Goal: Information Seeking & Learning: Compare options

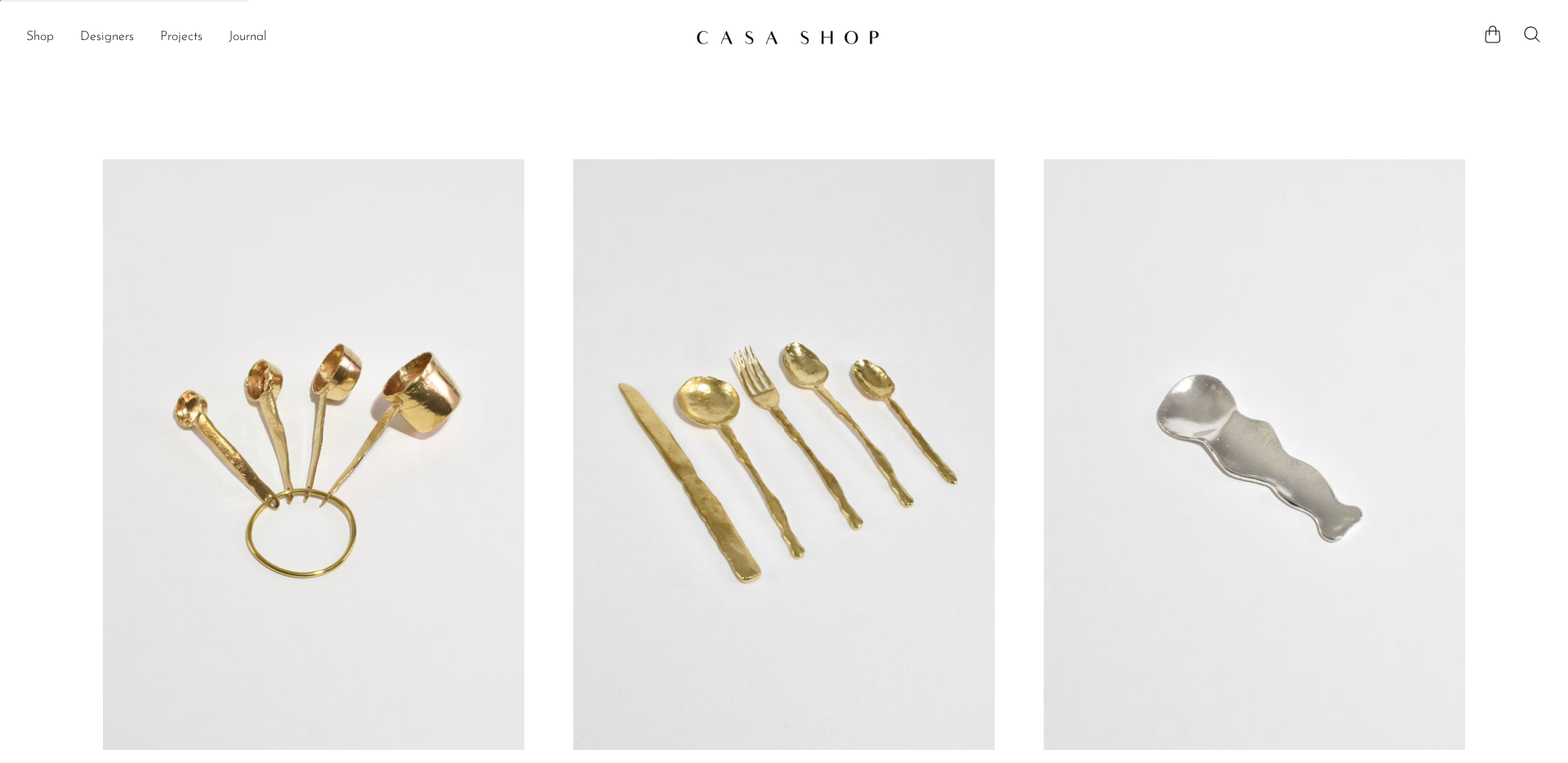
scroll to position [128, 0]
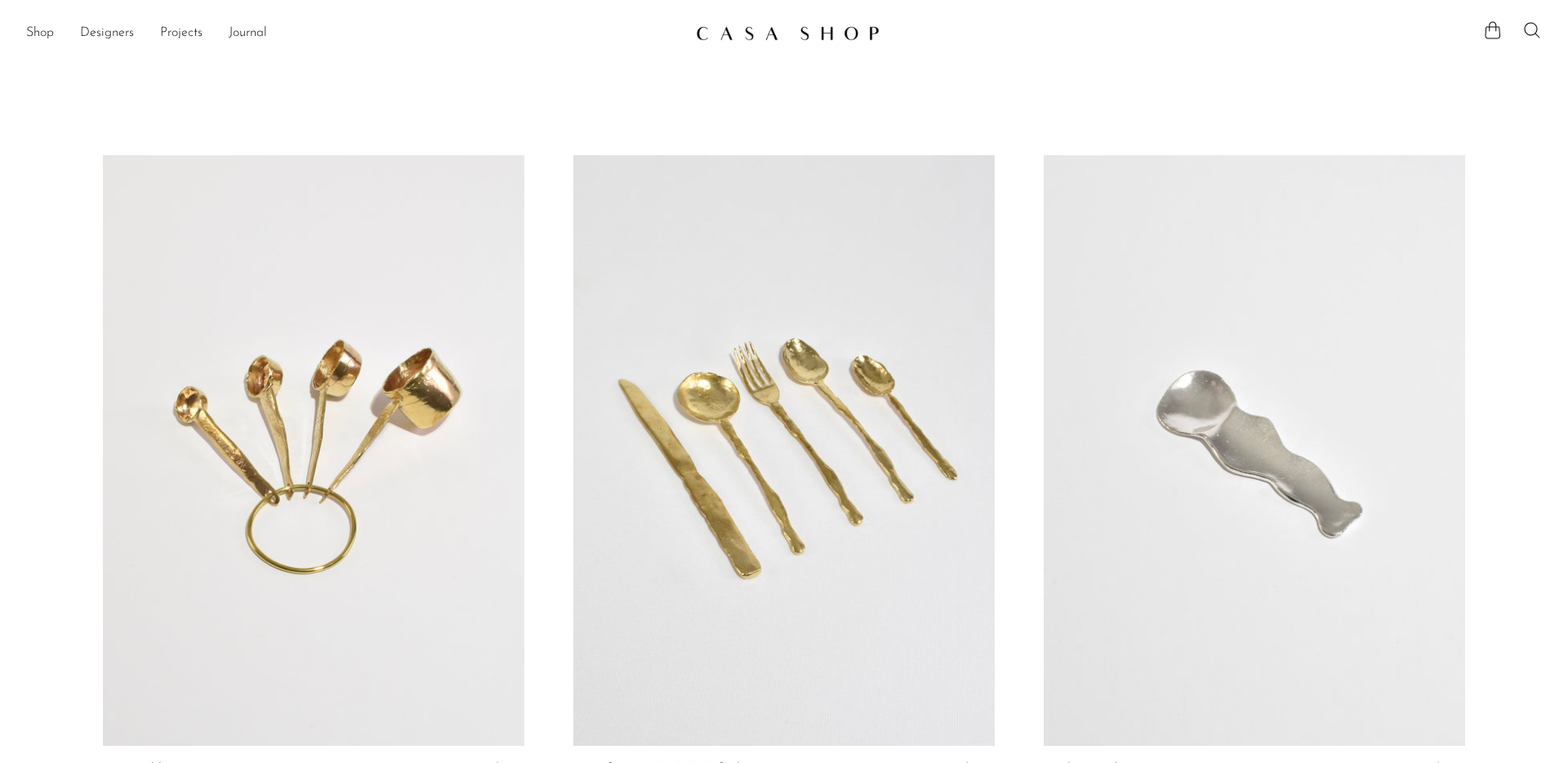
click at [837, 338] on link at bounding box center [784, 450] width 422 height 590
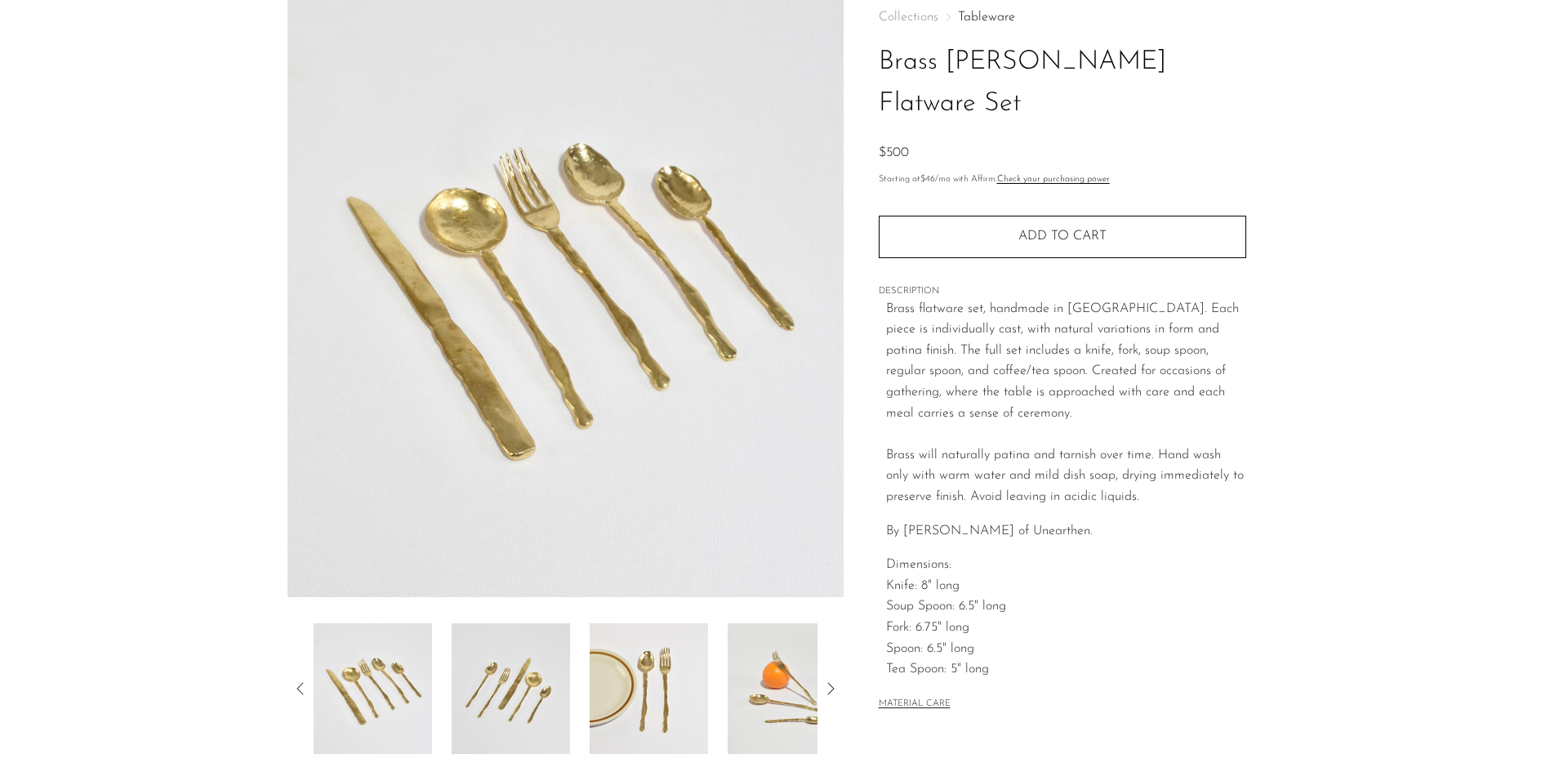
scroll to position [227, 0]
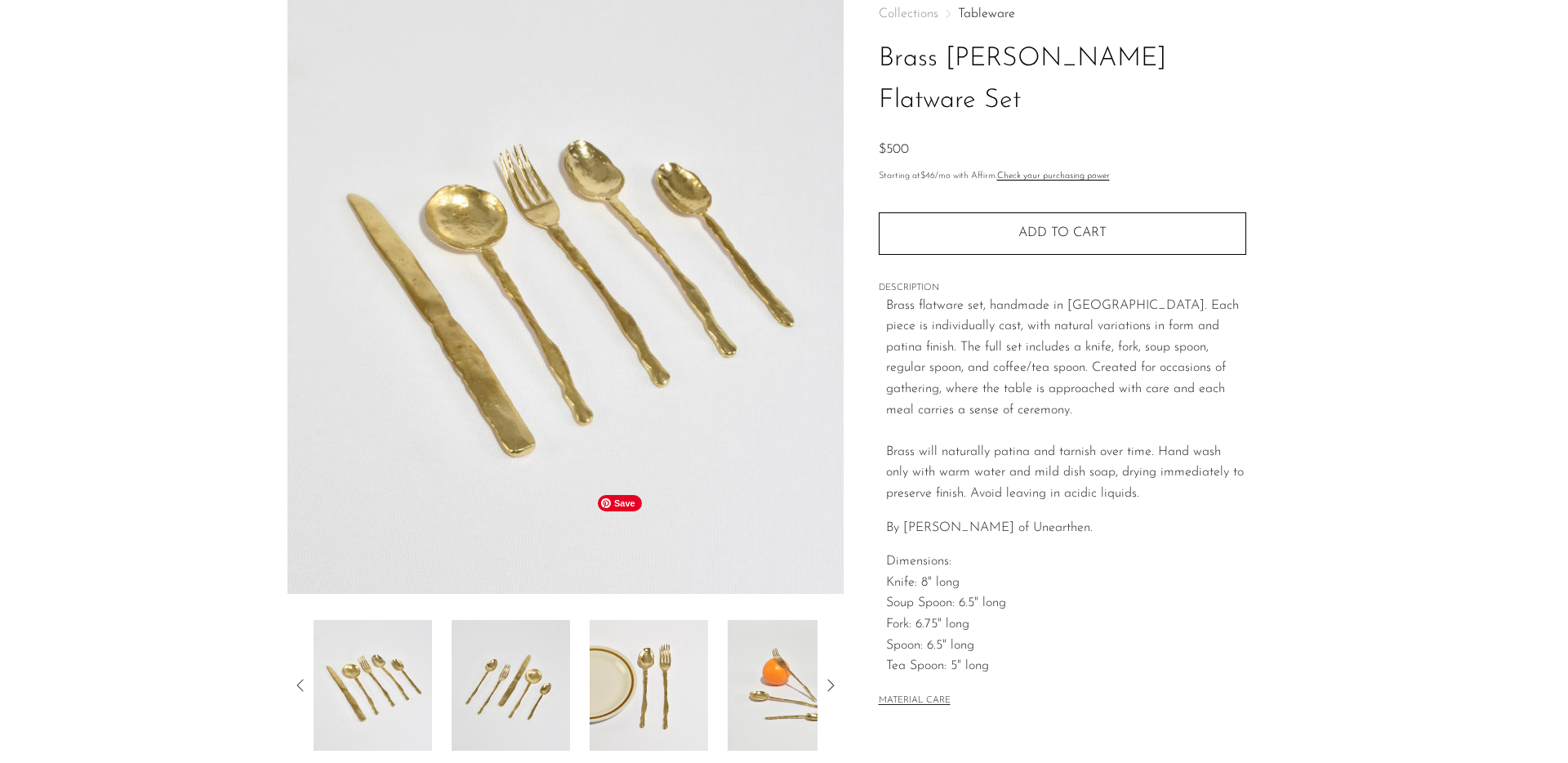
click at [596, 620] on img at bounding box center [649, 685] width 118 height 130
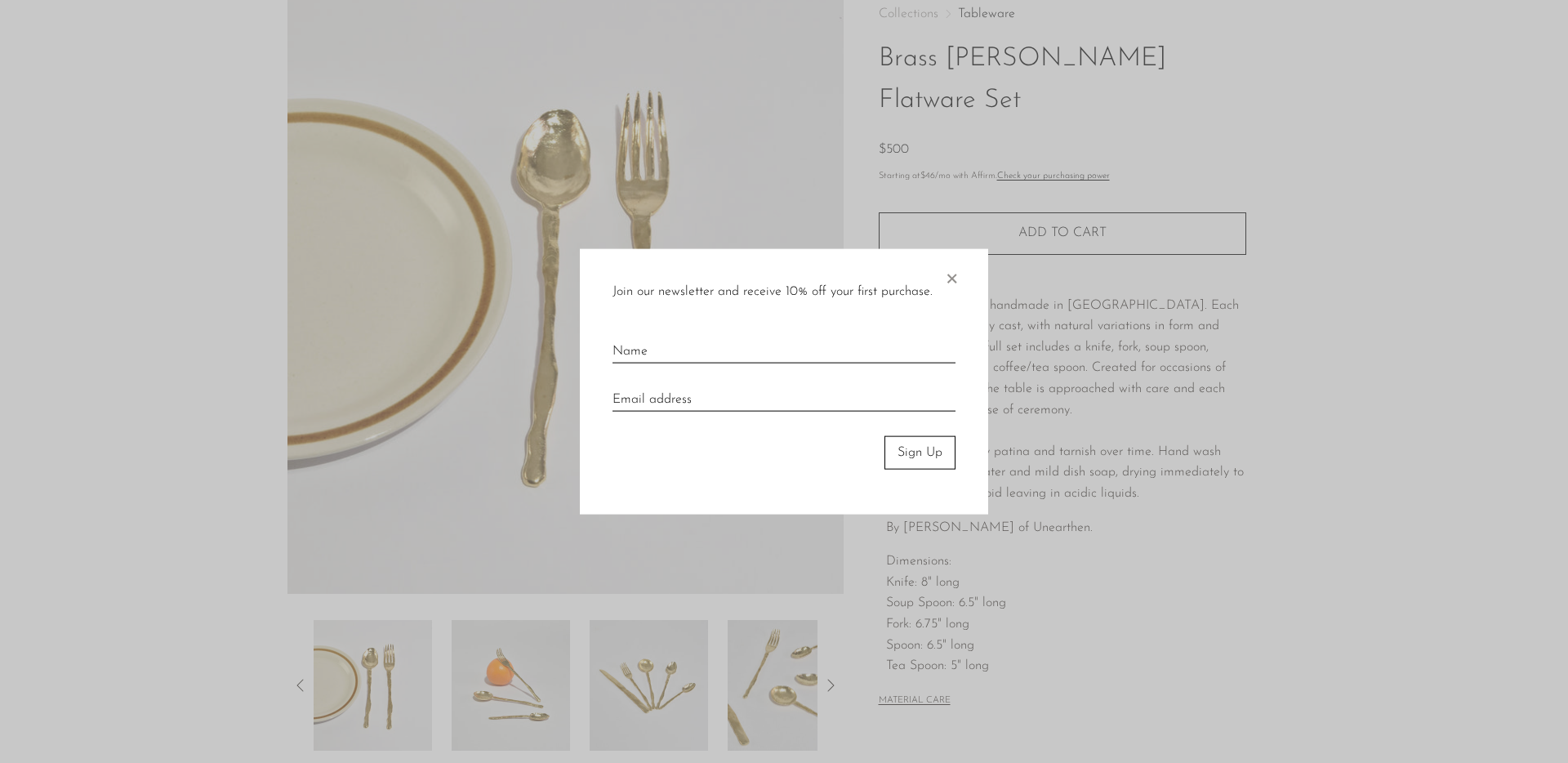
click at [952, 279] on span "×" at bounding box center [952, 275] width 17 height 52
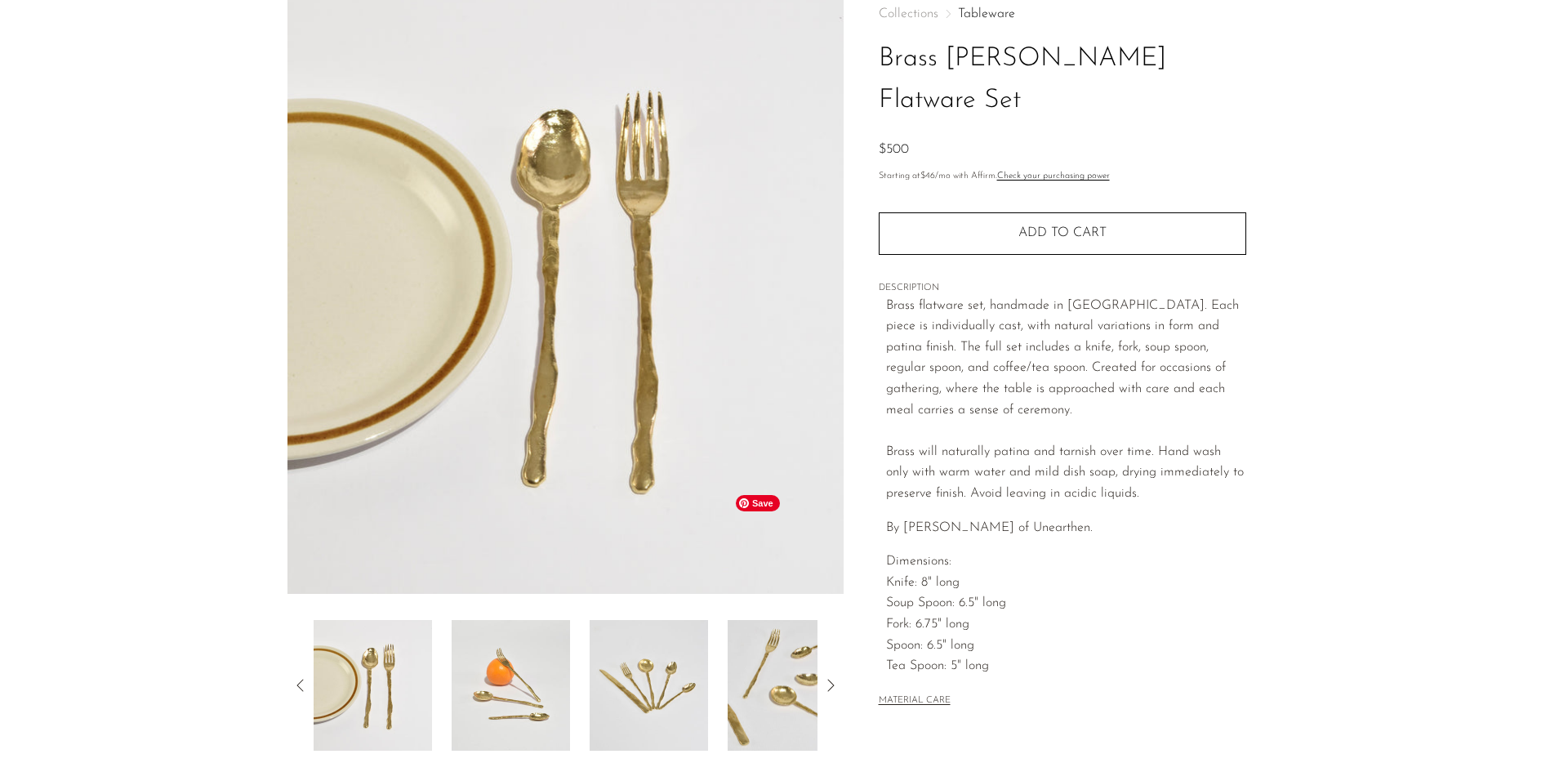
click at [770, 620] on img at bounding box center [786, 685] width 118 height 130
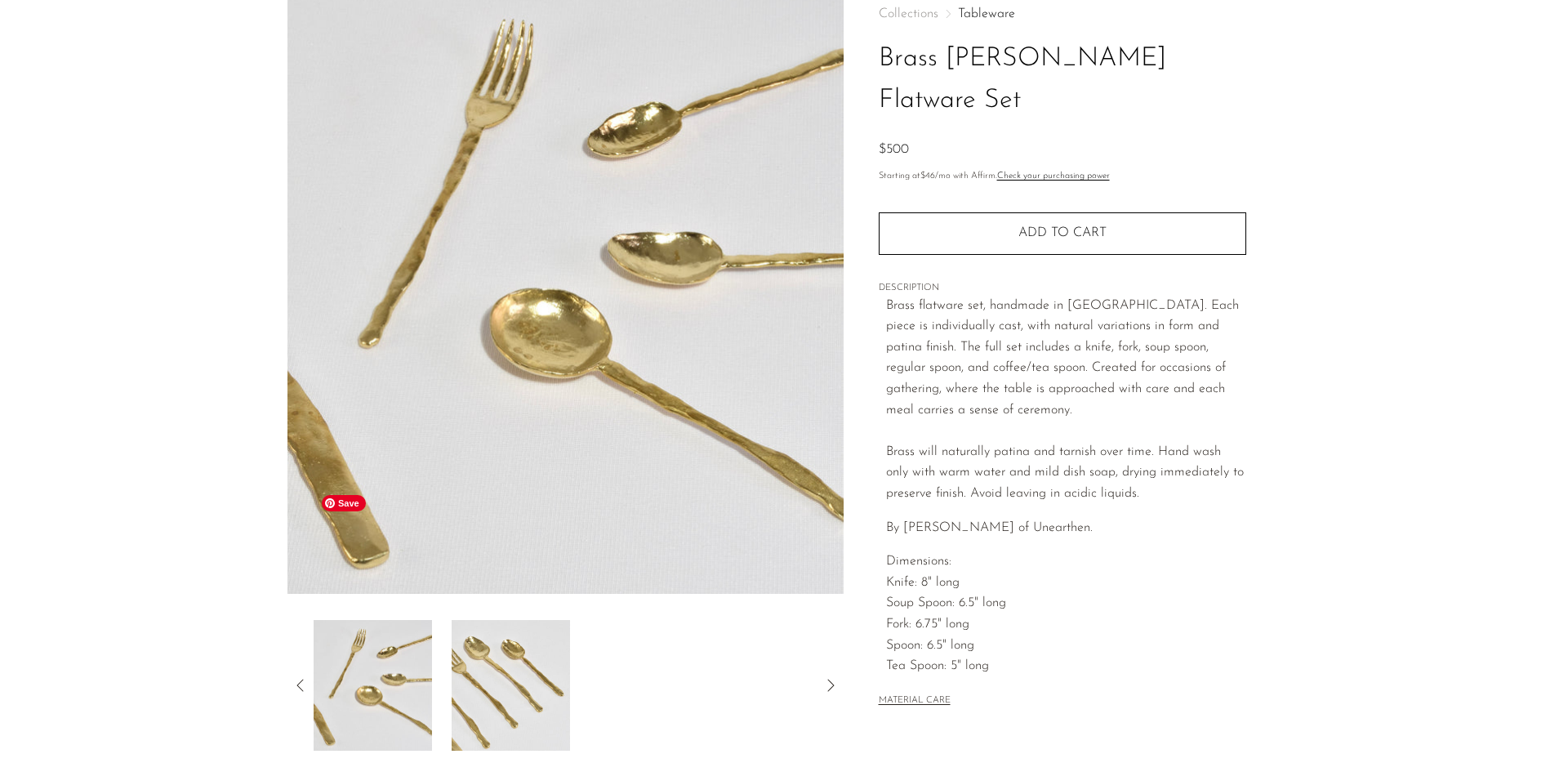
click at [401, 620] on img at bounding box center [372, 685] width 118 height 130
click at [488, 620] on img at bounding box center [510, 685] width 118 height 130
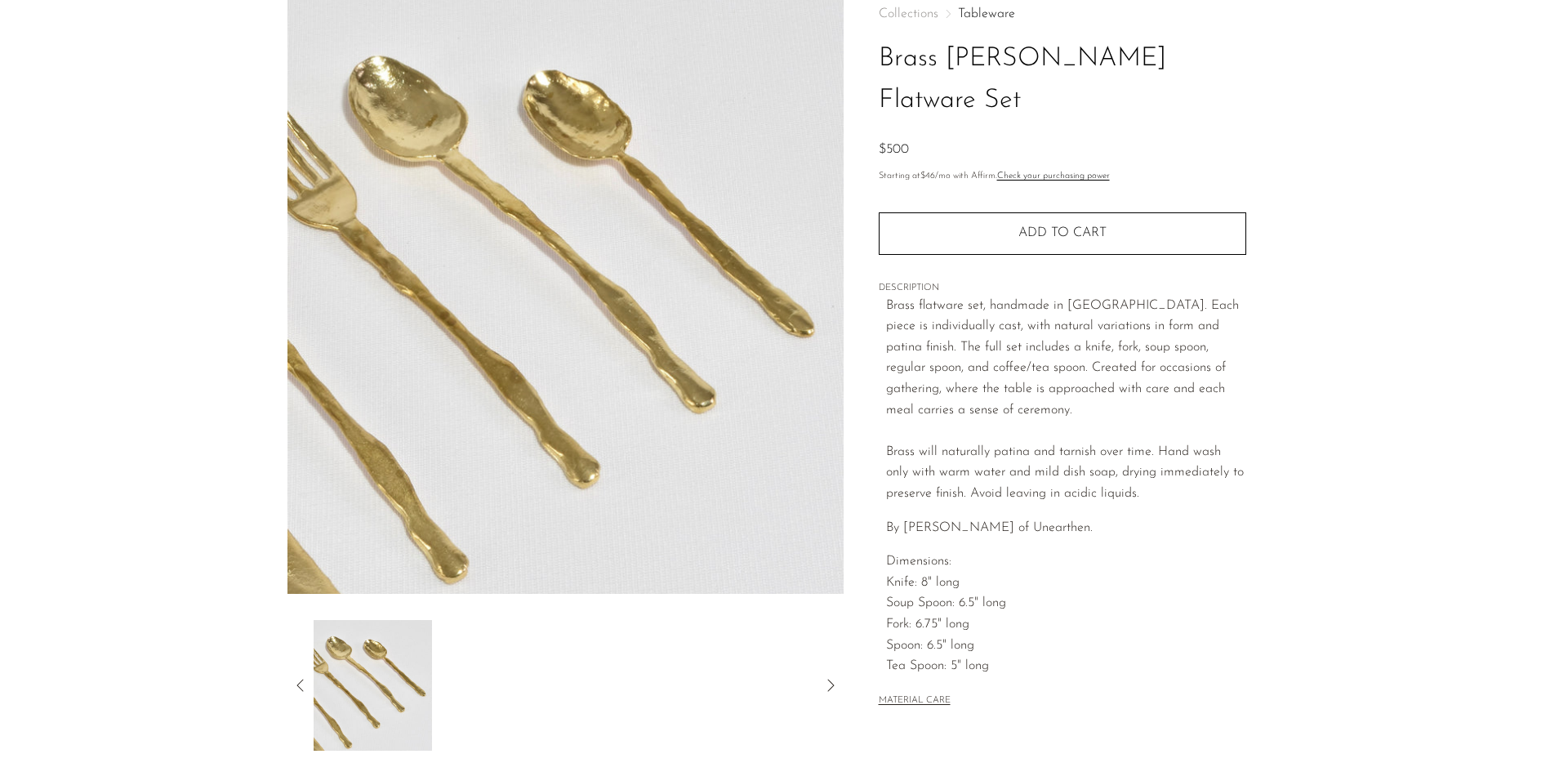
click at [303, 676] on icon at bounding box center [301, 685] width 20 height 20
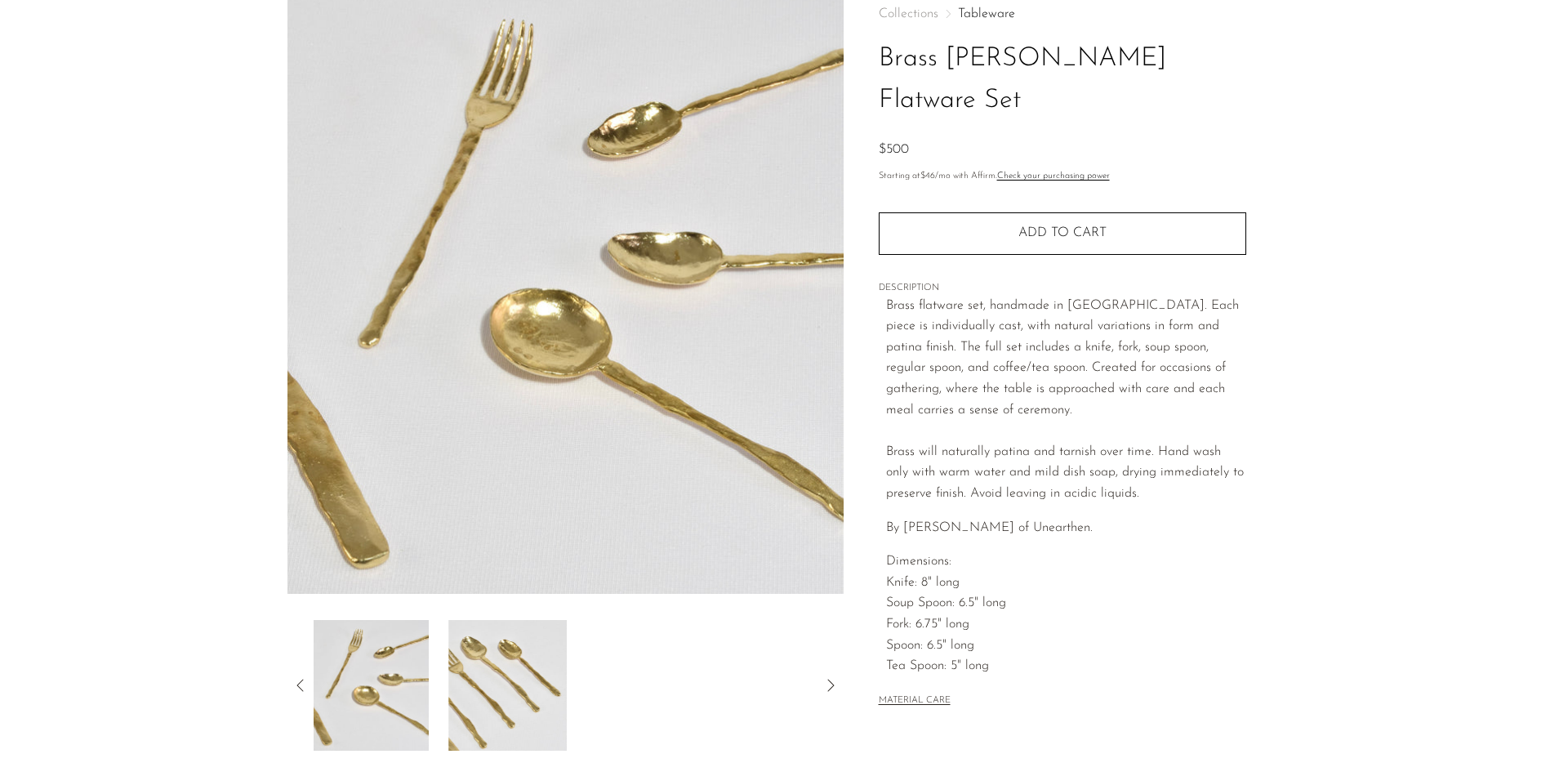
click at [303, 676] on icon at bounding box center [301, 685] width 20 height 20
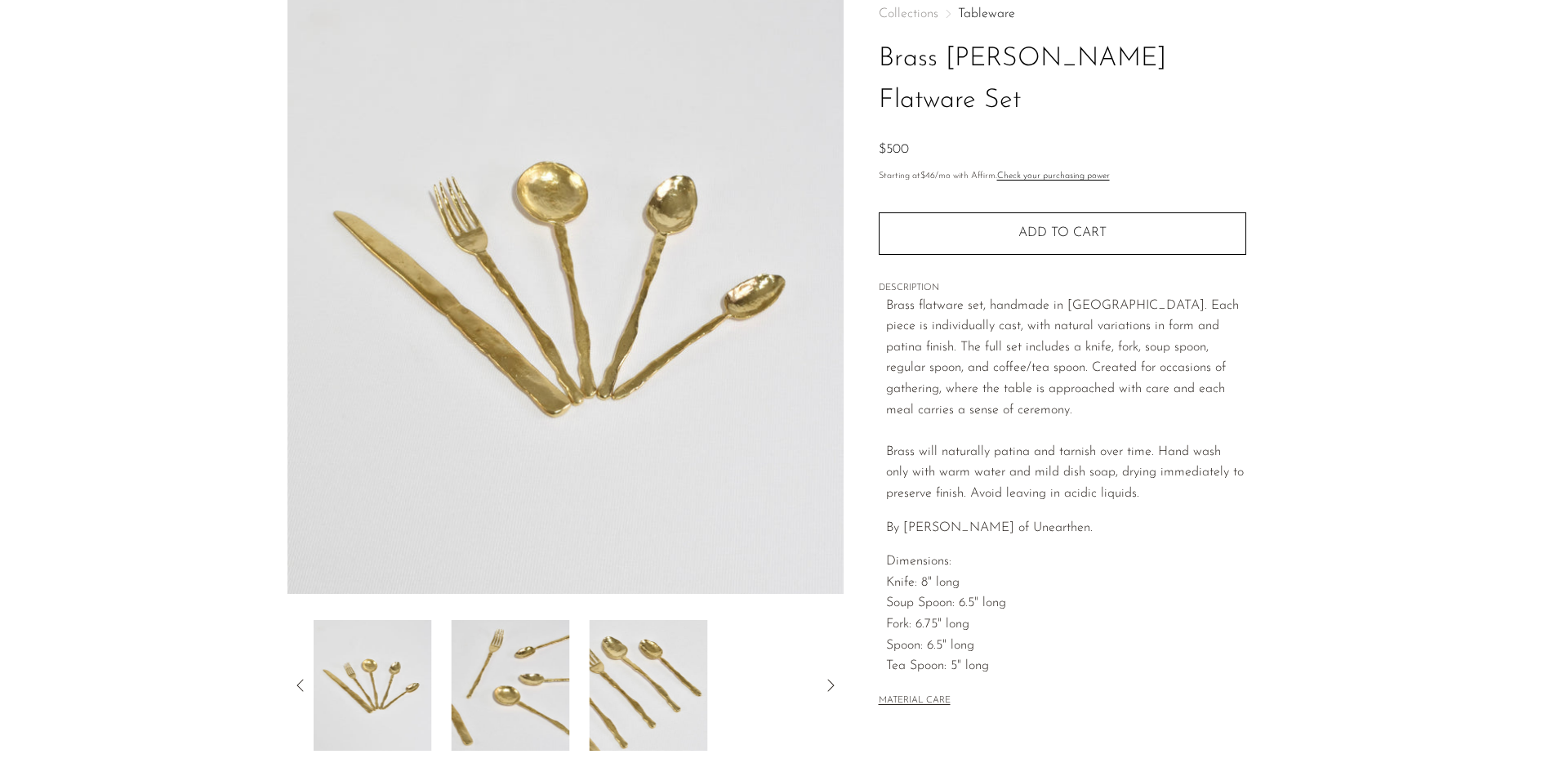
click at [303, 676] on icon at bounding box center [301, 685] width 20 height 20
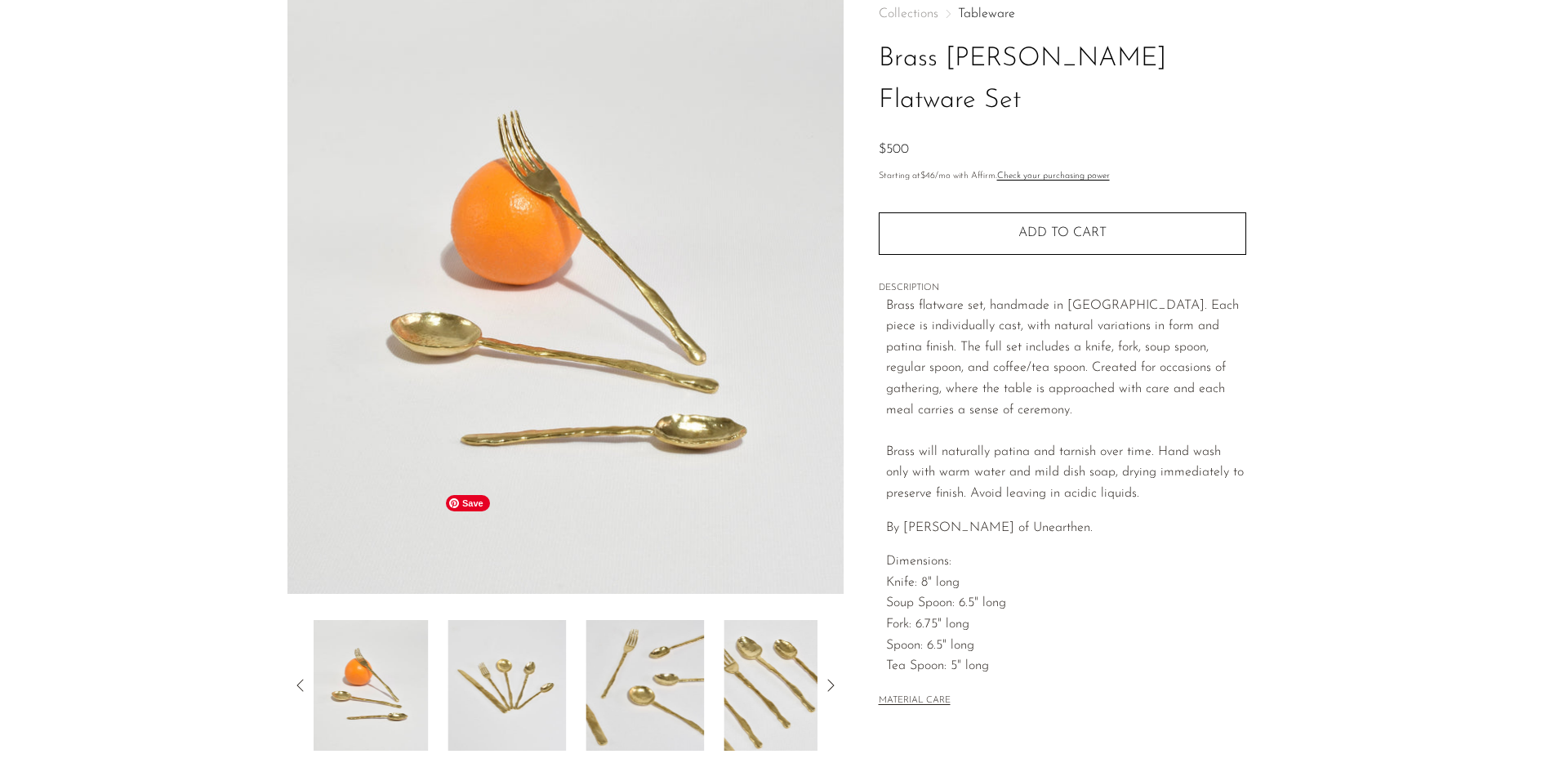
click at [498, 620] on img at bounding box center [506, 685] width 118 height 130
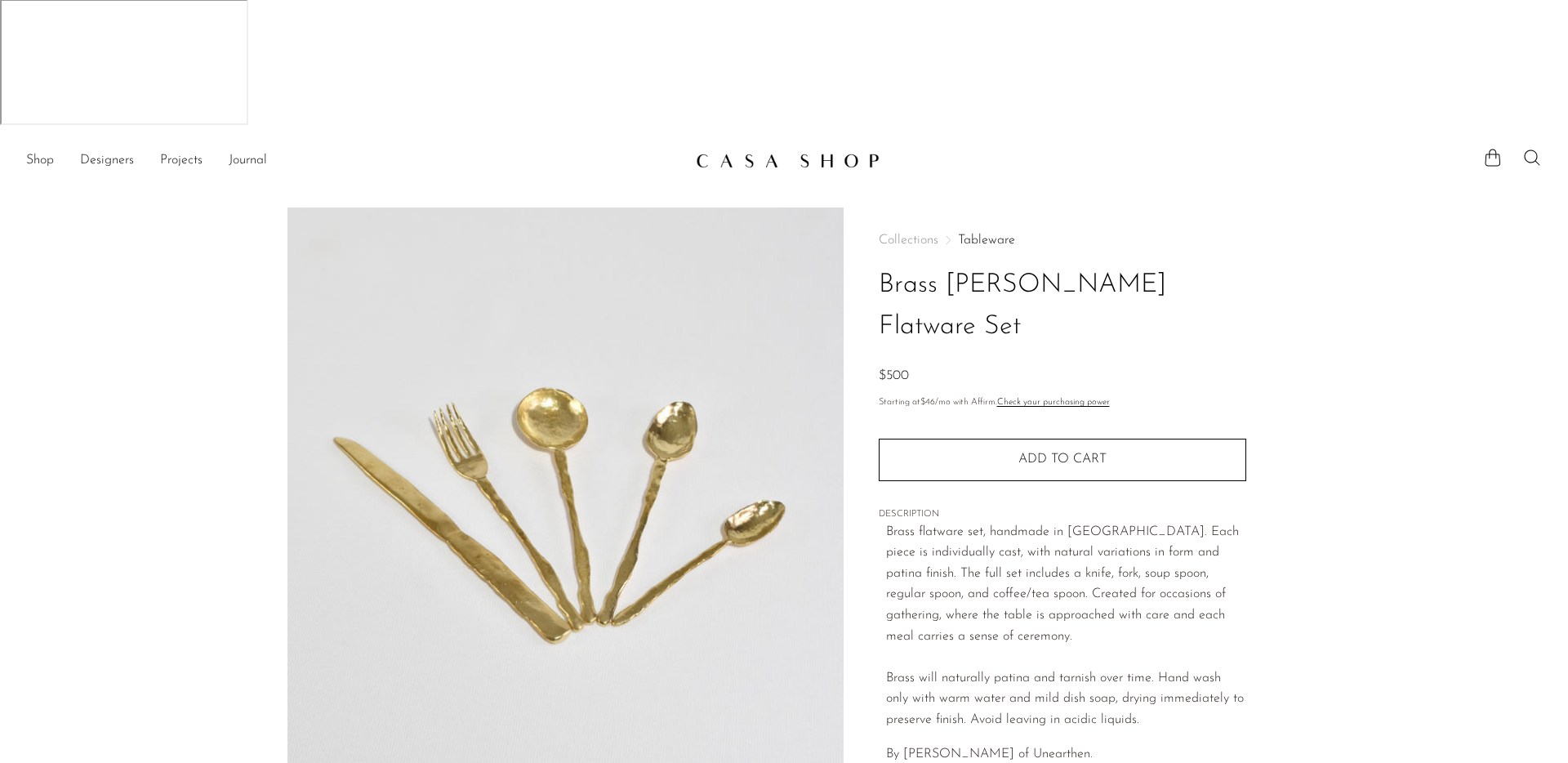
scroll to position [0, 0]
click at [988, 234] on link "Tableware" at bounding box center [986, 241] width 57 height 13
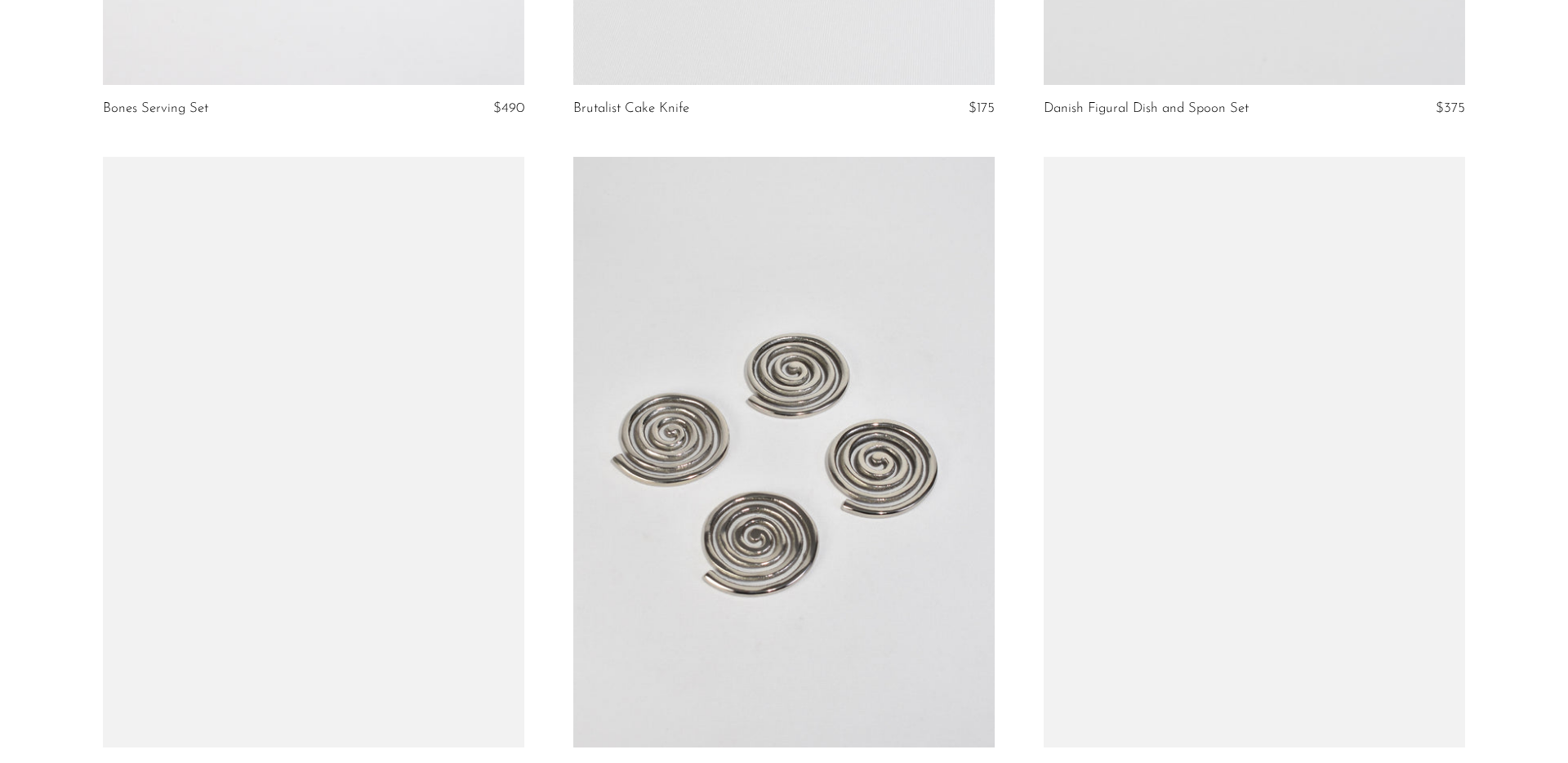
scroll to position [3448, 0]
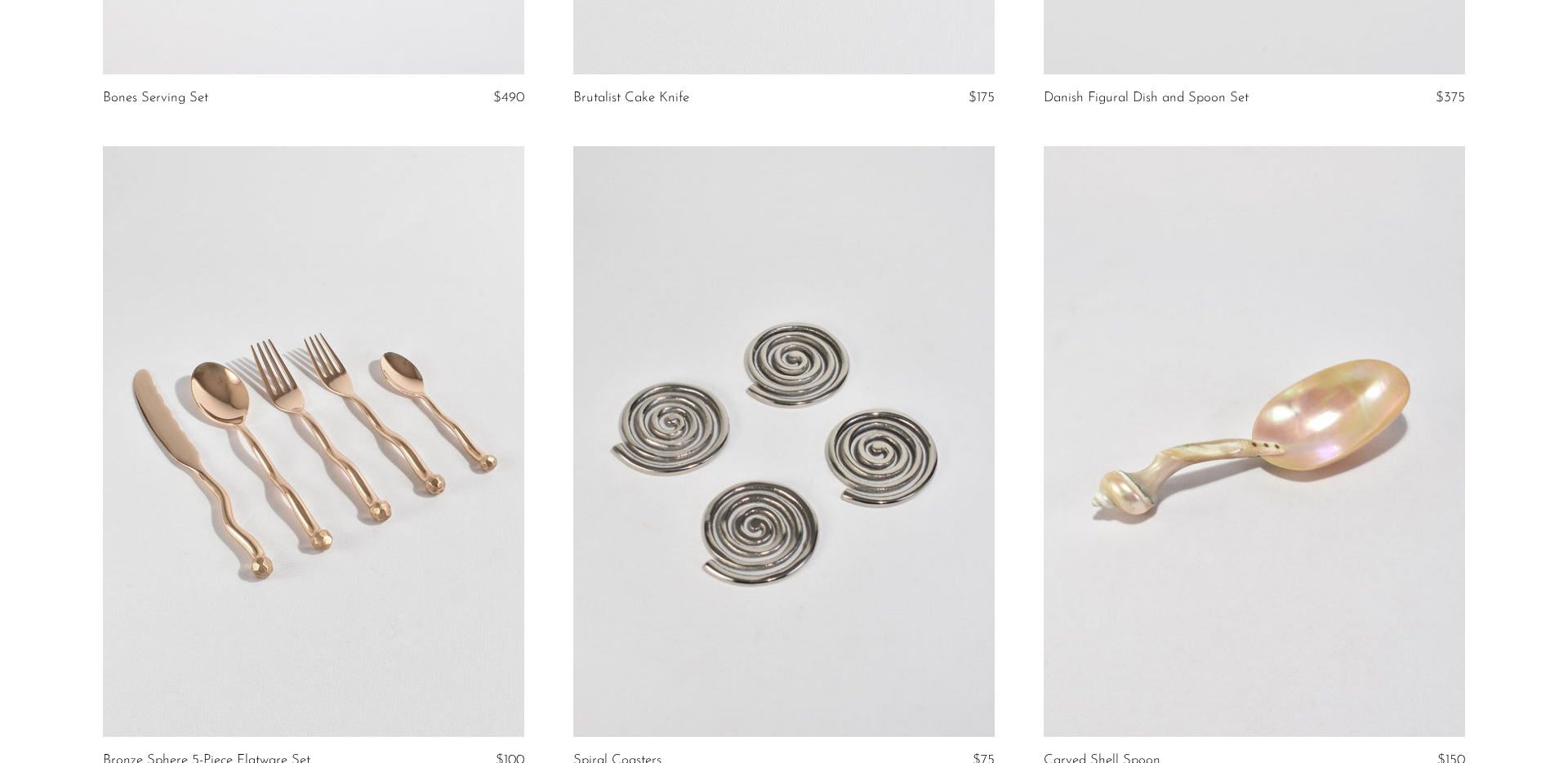
click at [414, 355] on link at bounding box center [314, 441] width 422 height 590
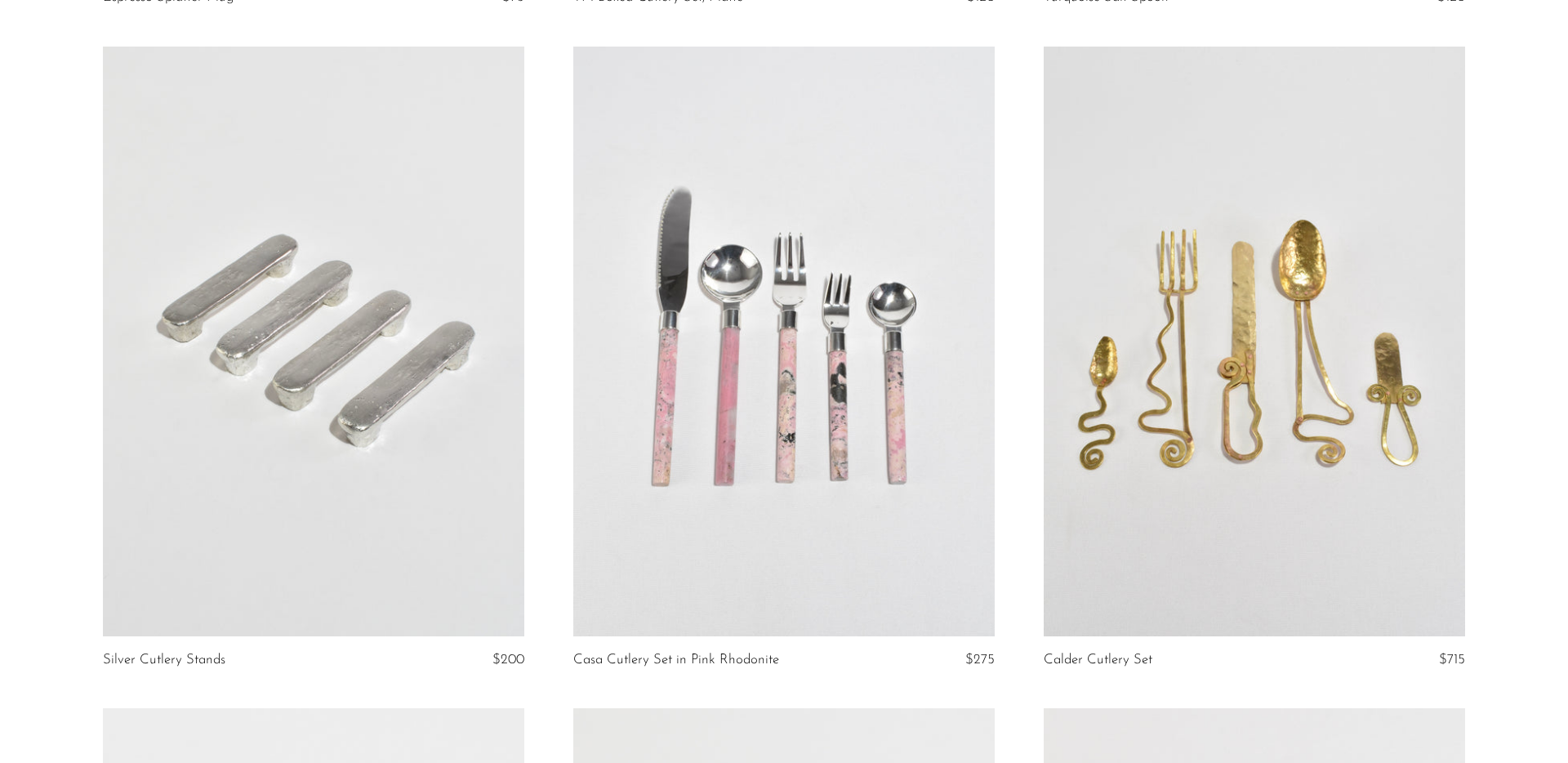
scroll to position [5538, 0]
click at [1236, 254] on link at bounding box center [1254, 339] width 422 height 590
click at [794, 251] on link at bounding box center [784, 339] width 422 height 590
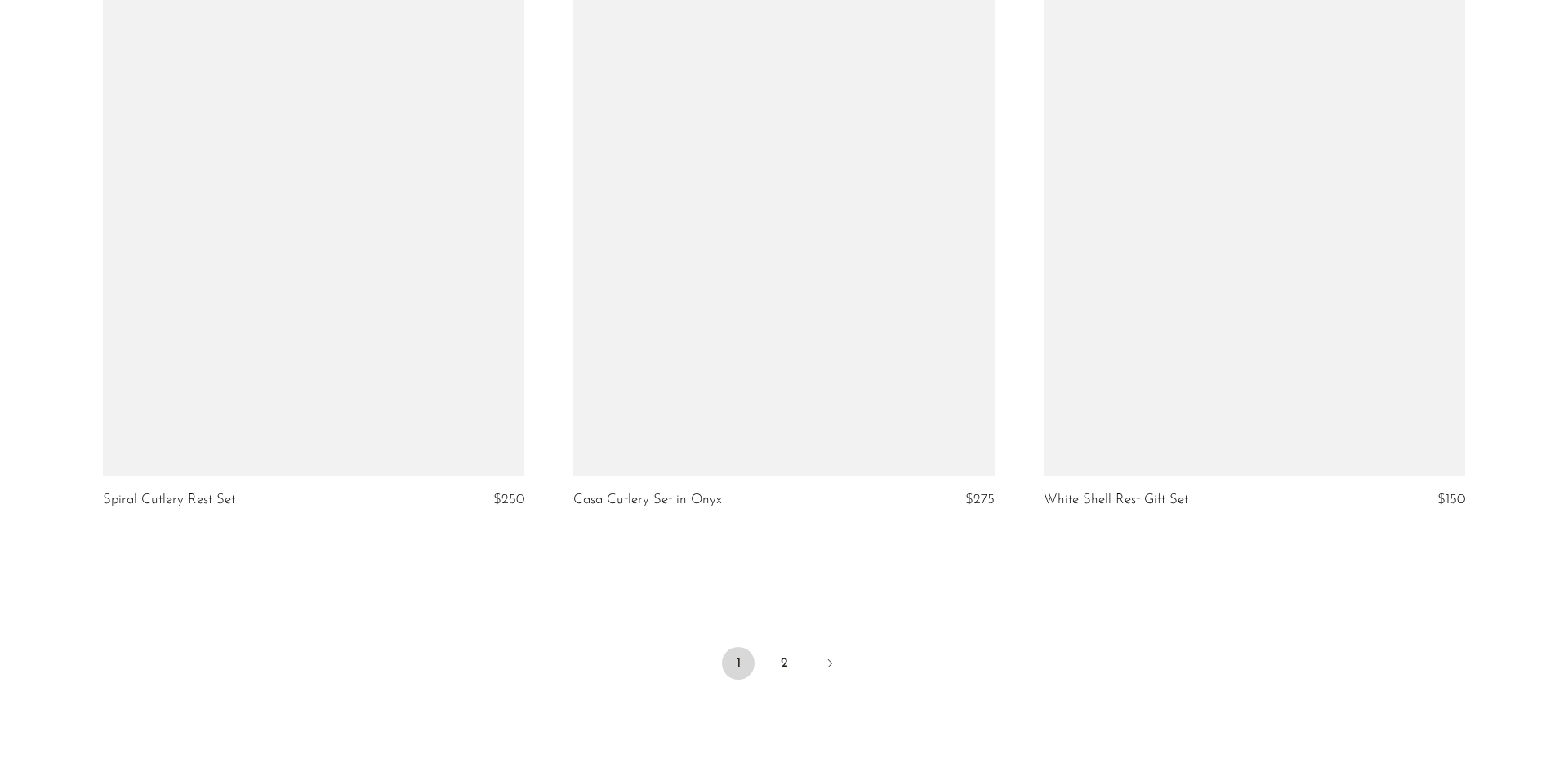
scroll to position [7711, 0]
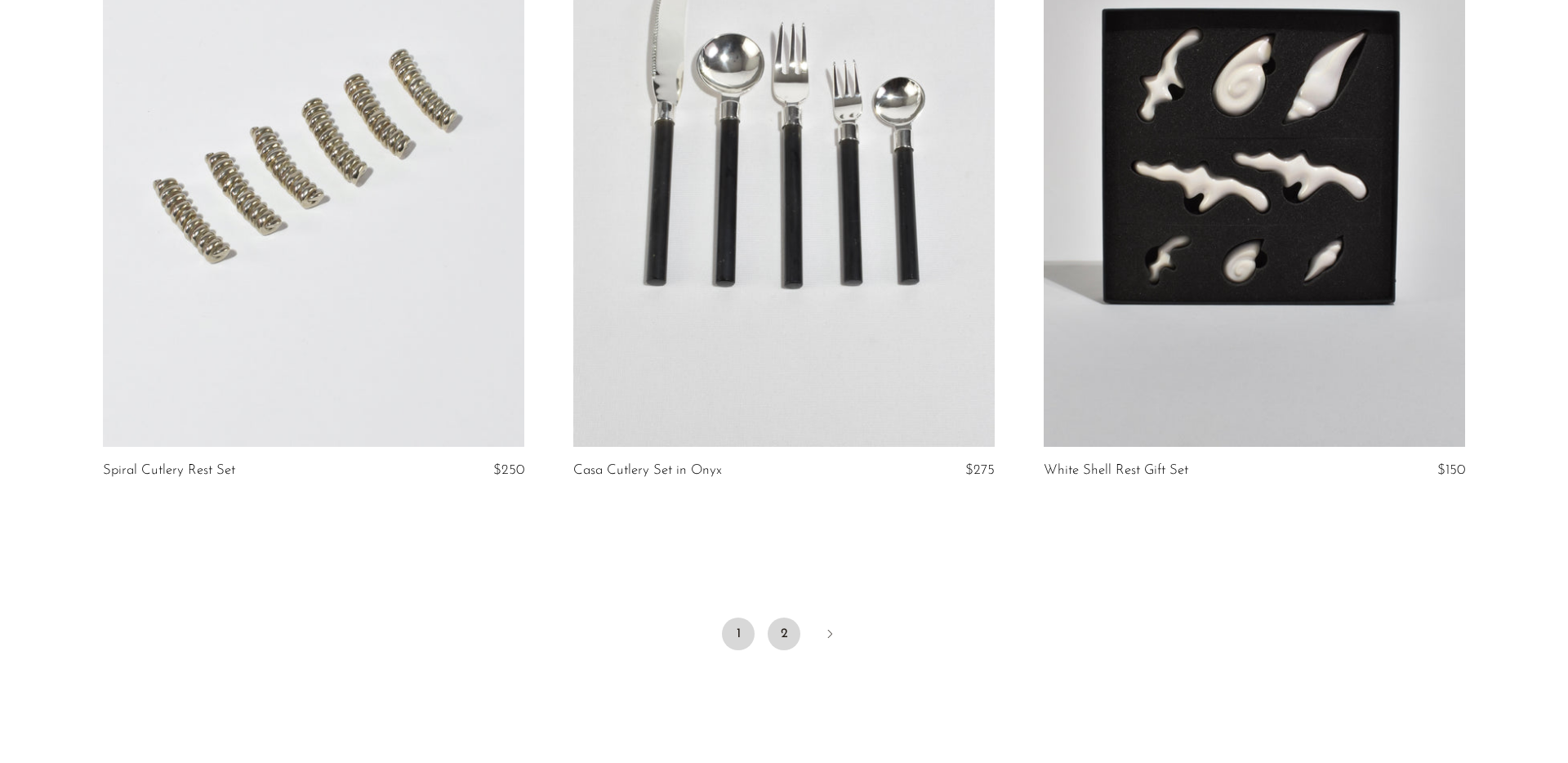
click at [781, 618] on link "2" at bounding box center [784, 634] width 33 height 33
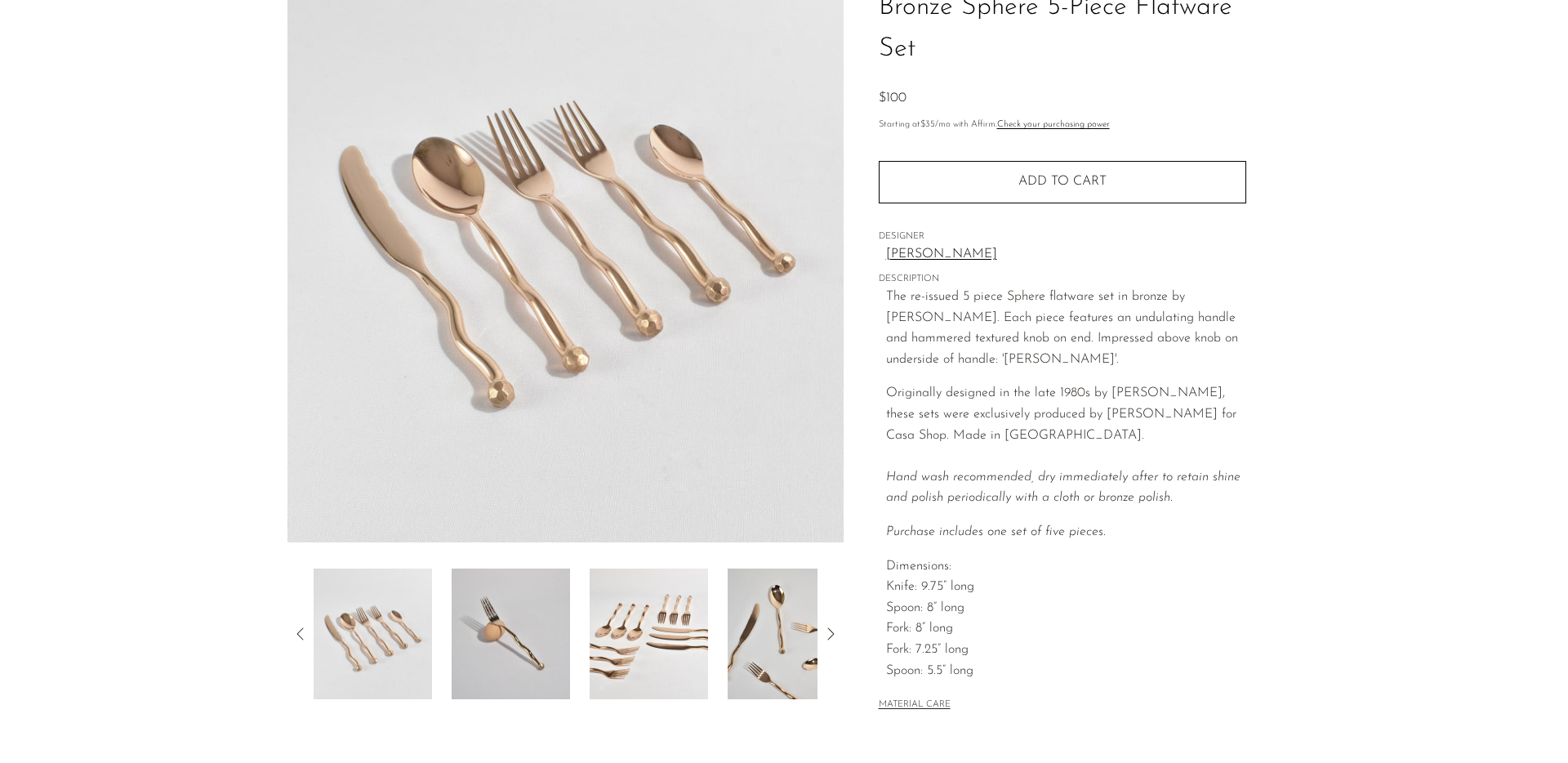
scroll to position [342, 0]
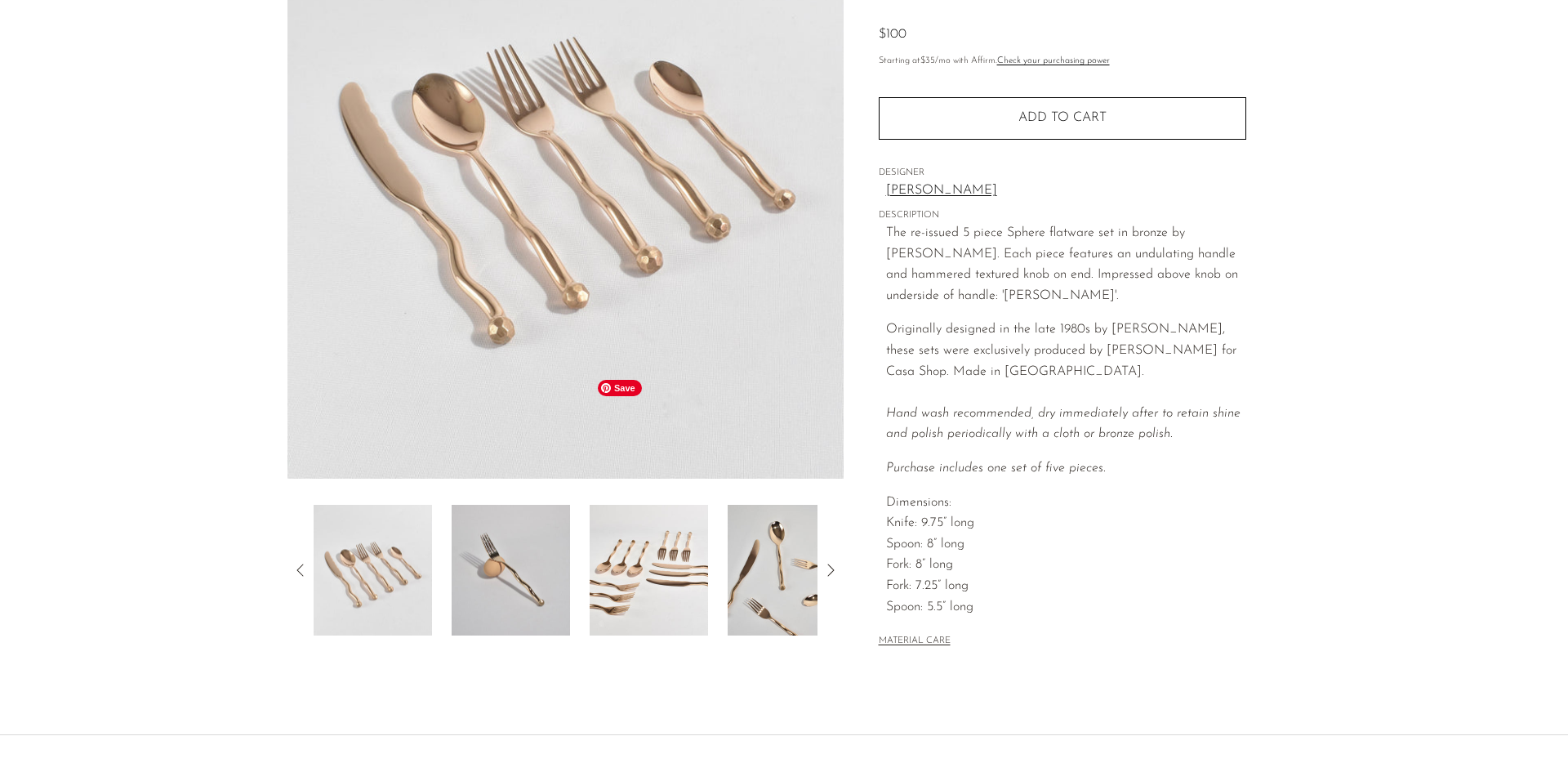
click at [592, 504] on img at bounding box center [649, 569] width 118 height 130
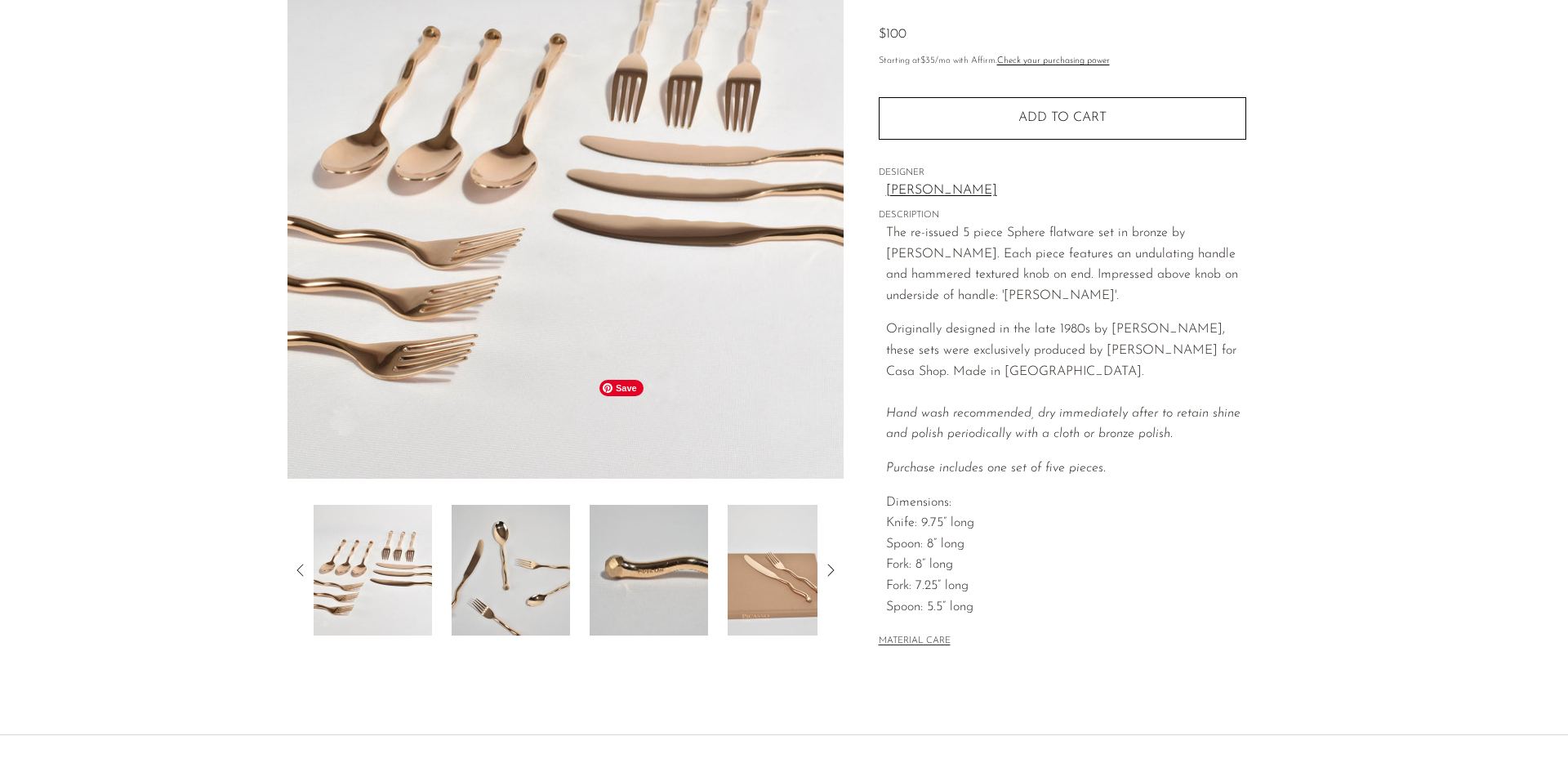
click at [663, 504] on img at bounding box center [649, 569] width 118 height 130
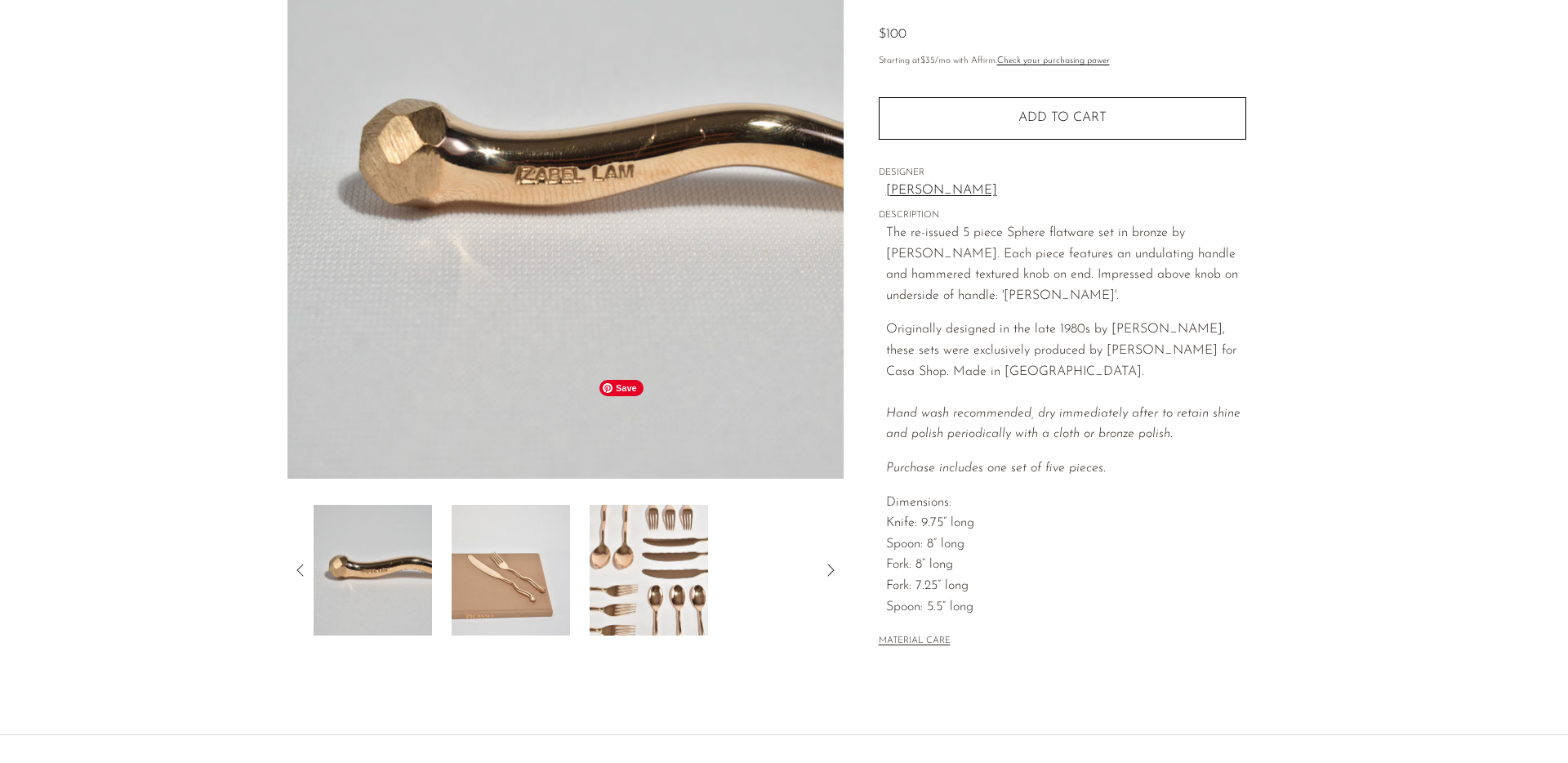
click at [663, 504] on img at bounding box center [649, 569] width 118 height 130
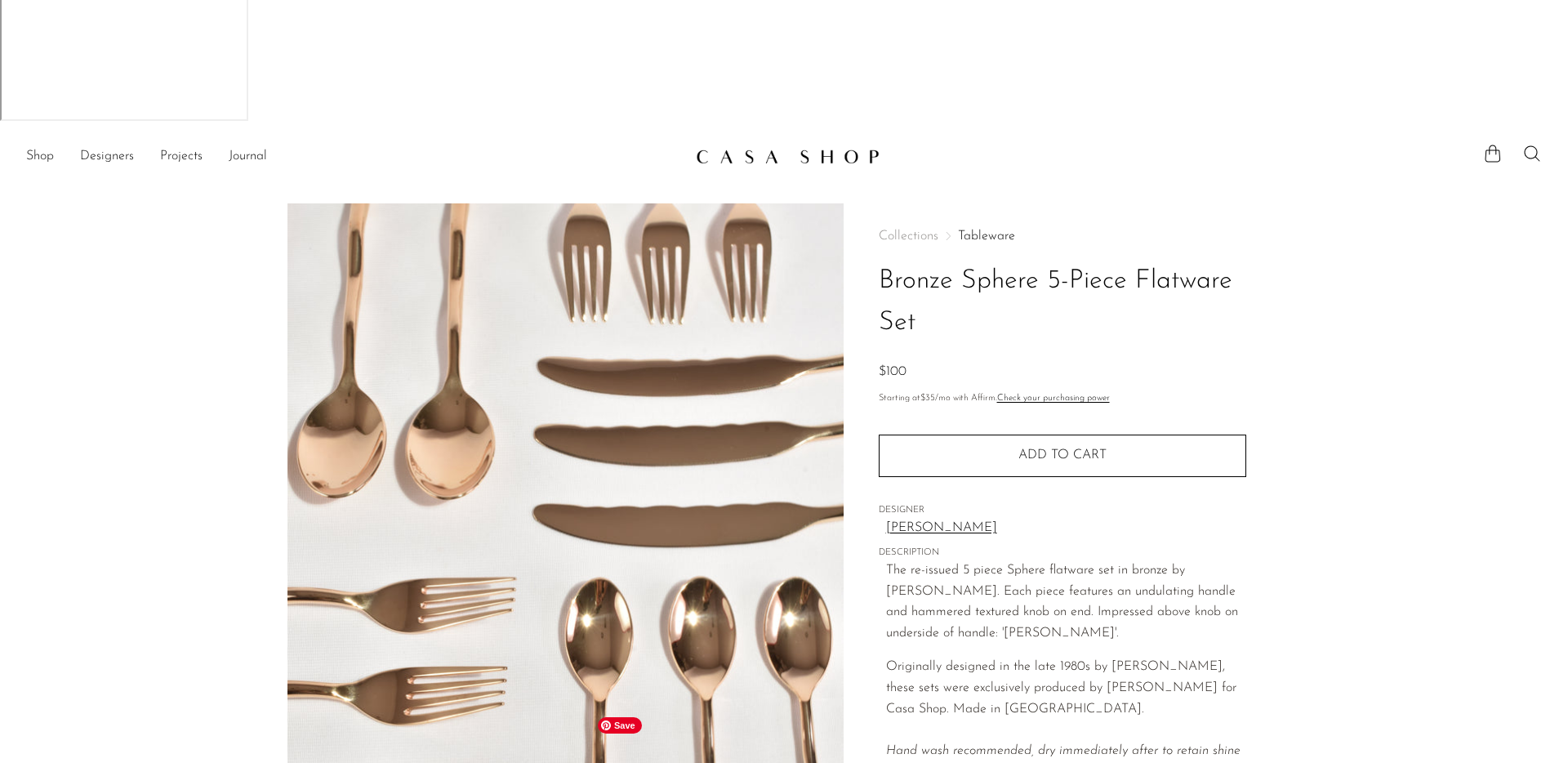
scroll to position [0, 0]
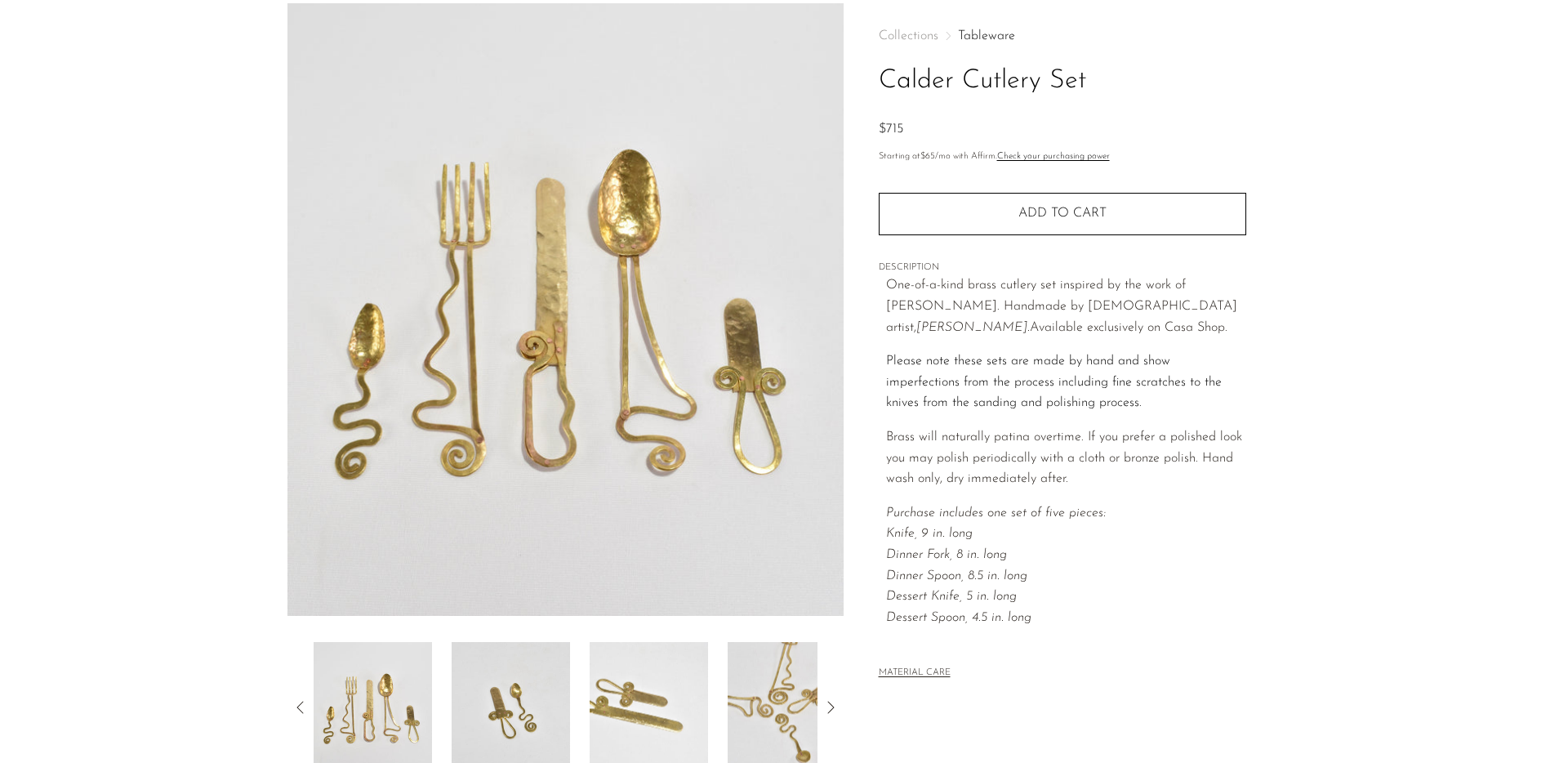
scroll to position [203, 0]
click at [652, 645] on img at bounding box center [649, 710] width 118 height 130
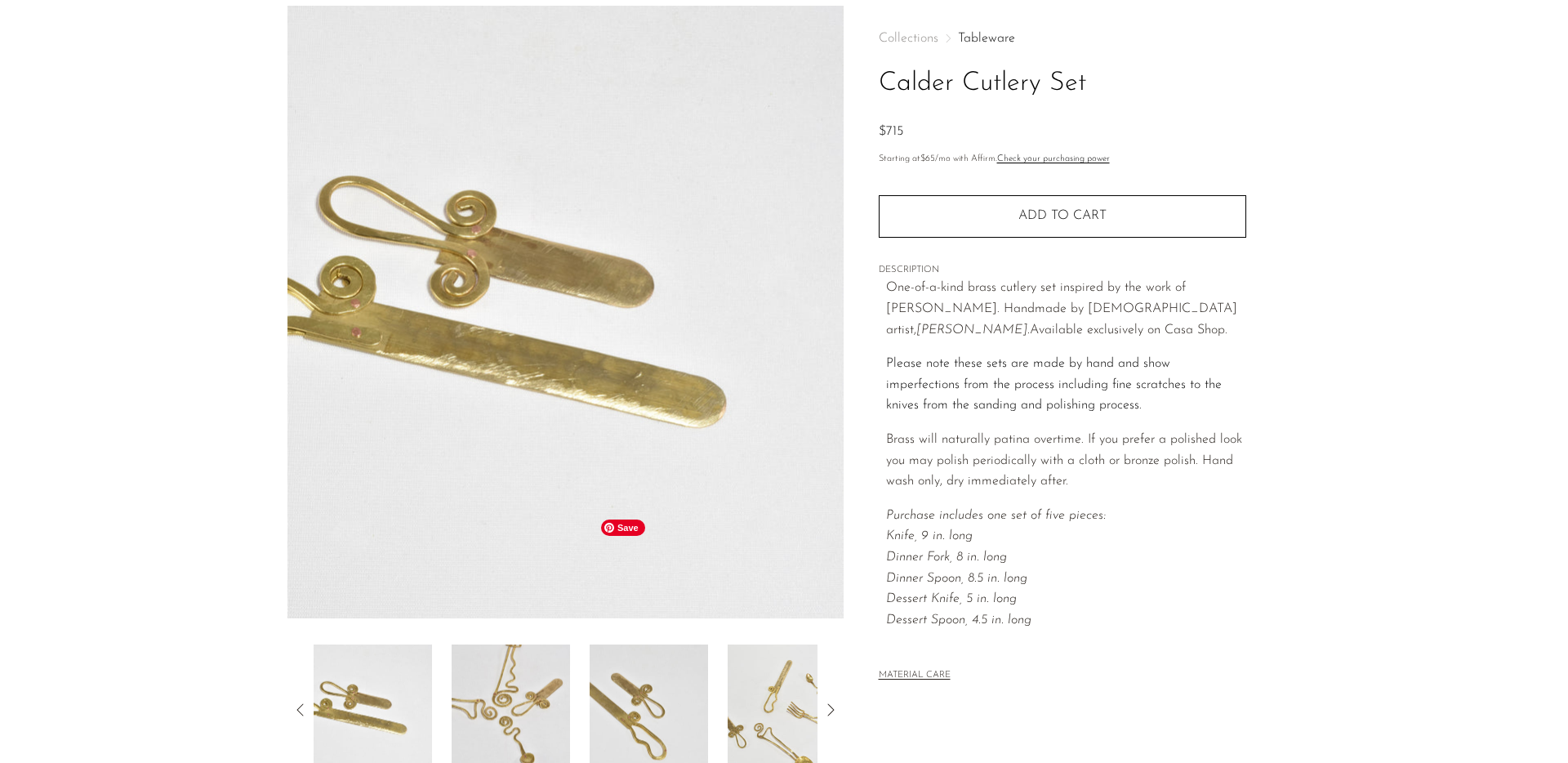
click at [637, 645] on img at bounding box center [649, 710] width 118 height 130
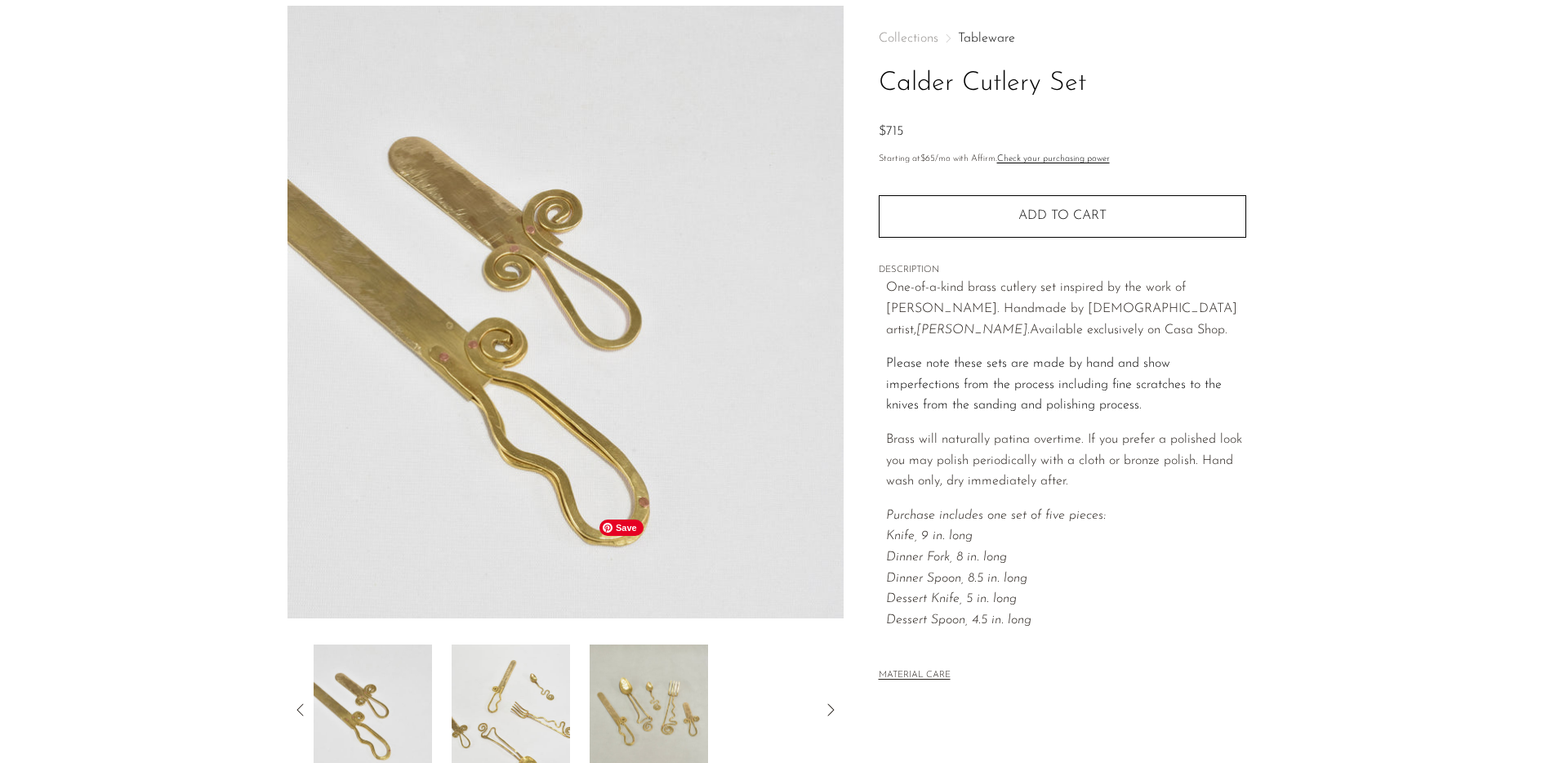
click at [600, 645] on img at bounding box center [649, 710] width 118 height 130
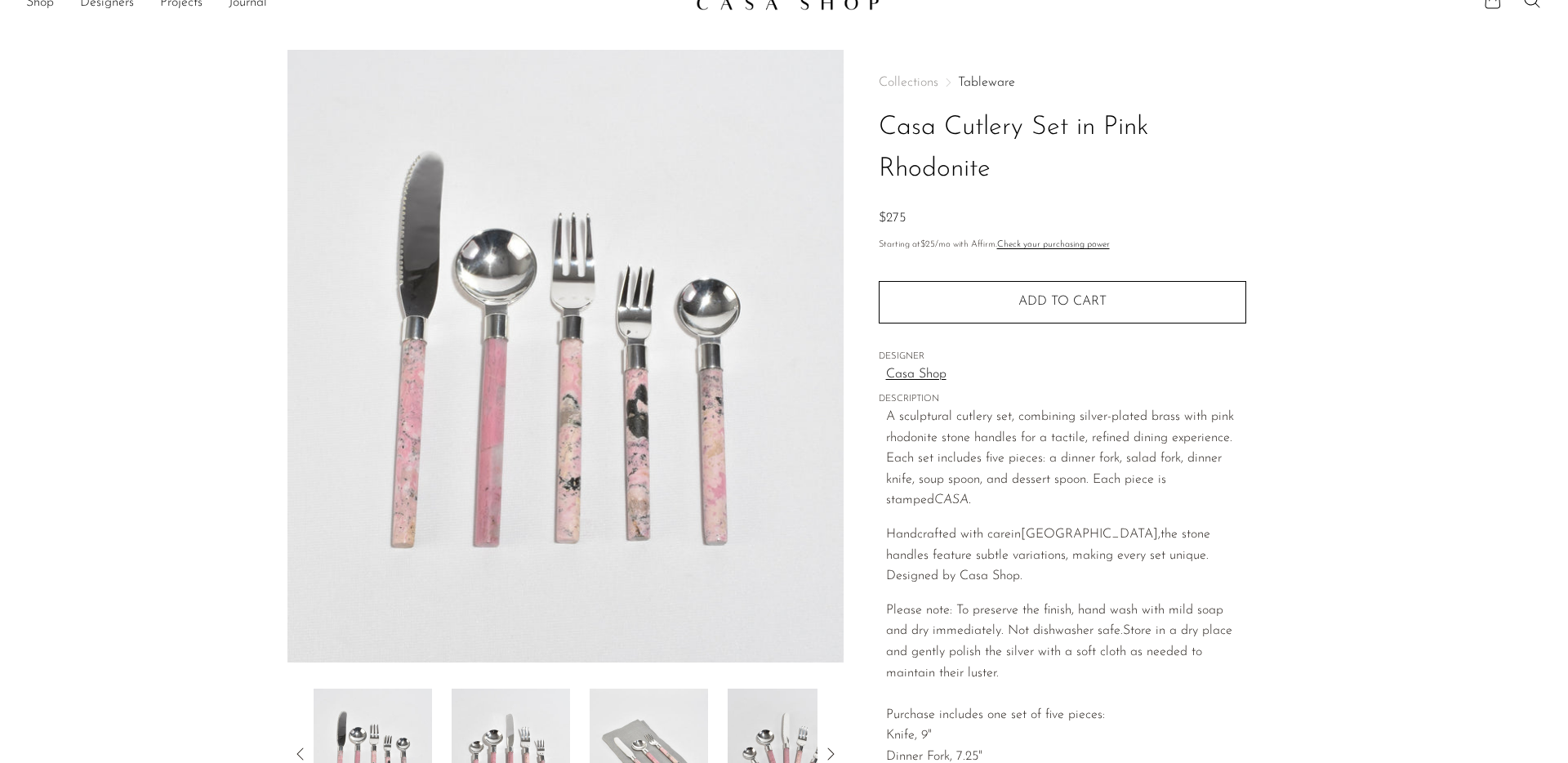
scroll to position [157, 0]
click at [682, 689] on img at bounding box center [649, 755] width 118 height 130
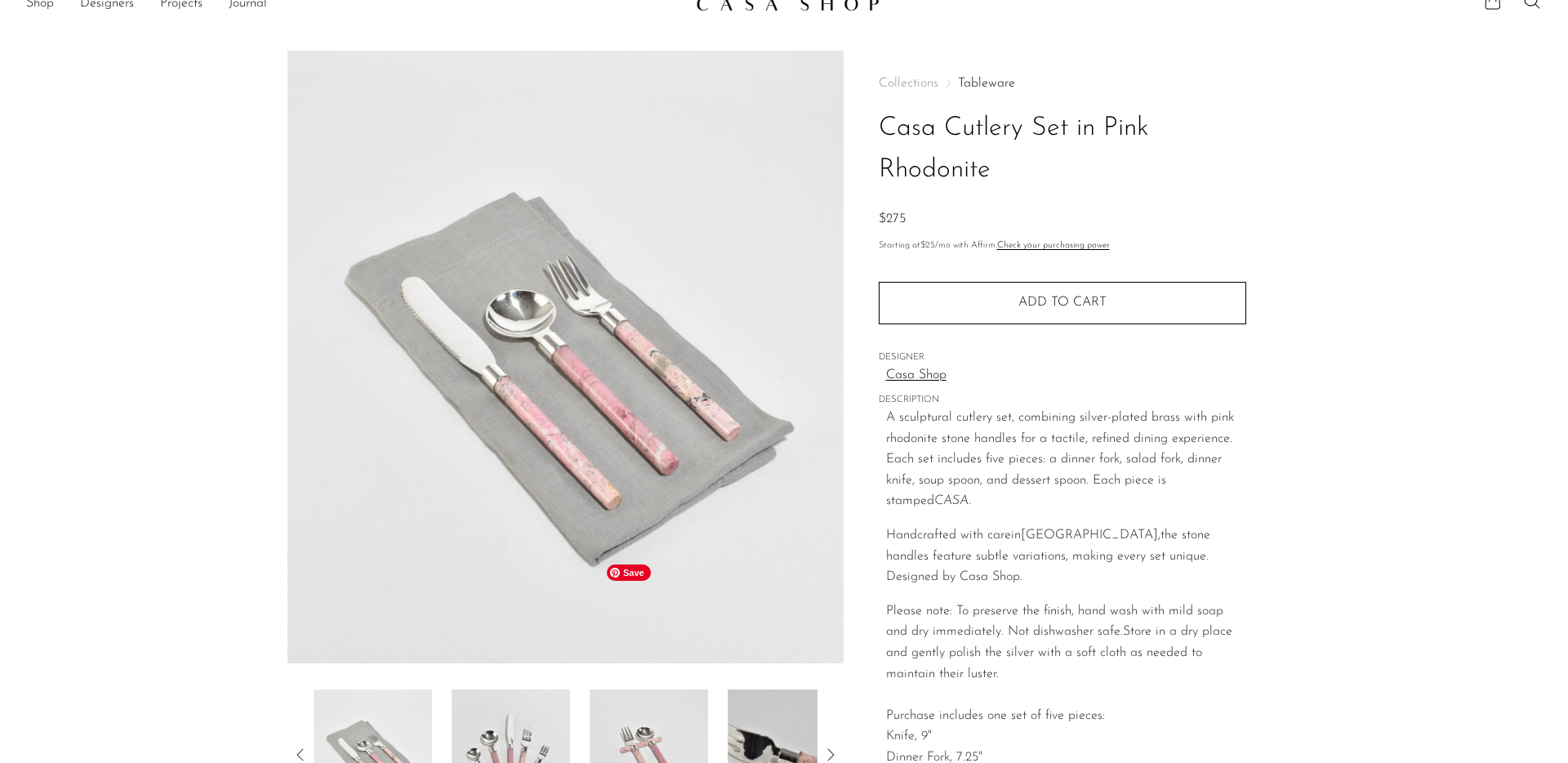
click at [642, 689] on img at bounding box center [649, 755] width 118 height 130
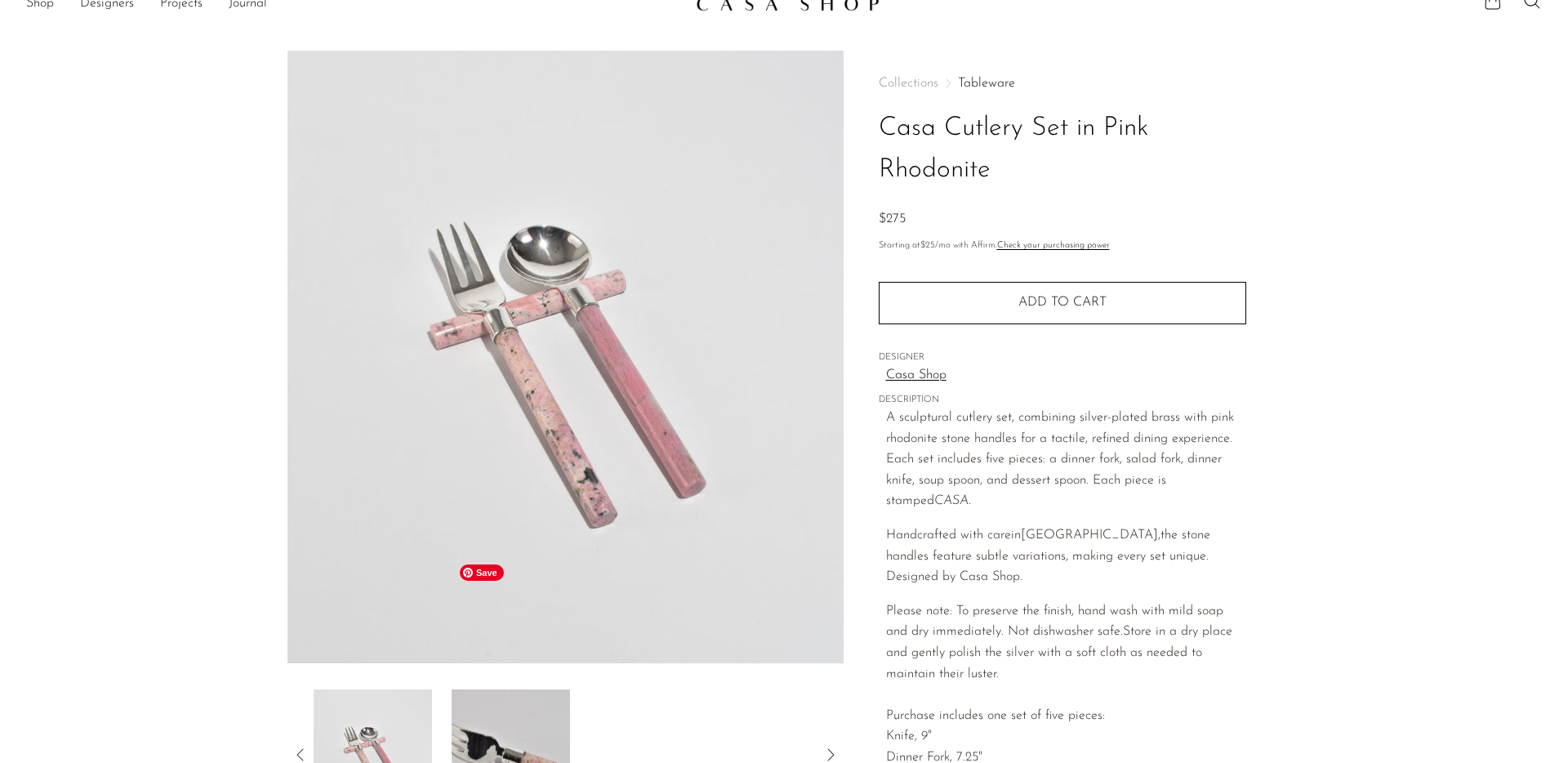
click at [518, 689] on img at bounding box center [510, 755] width 118 height 130
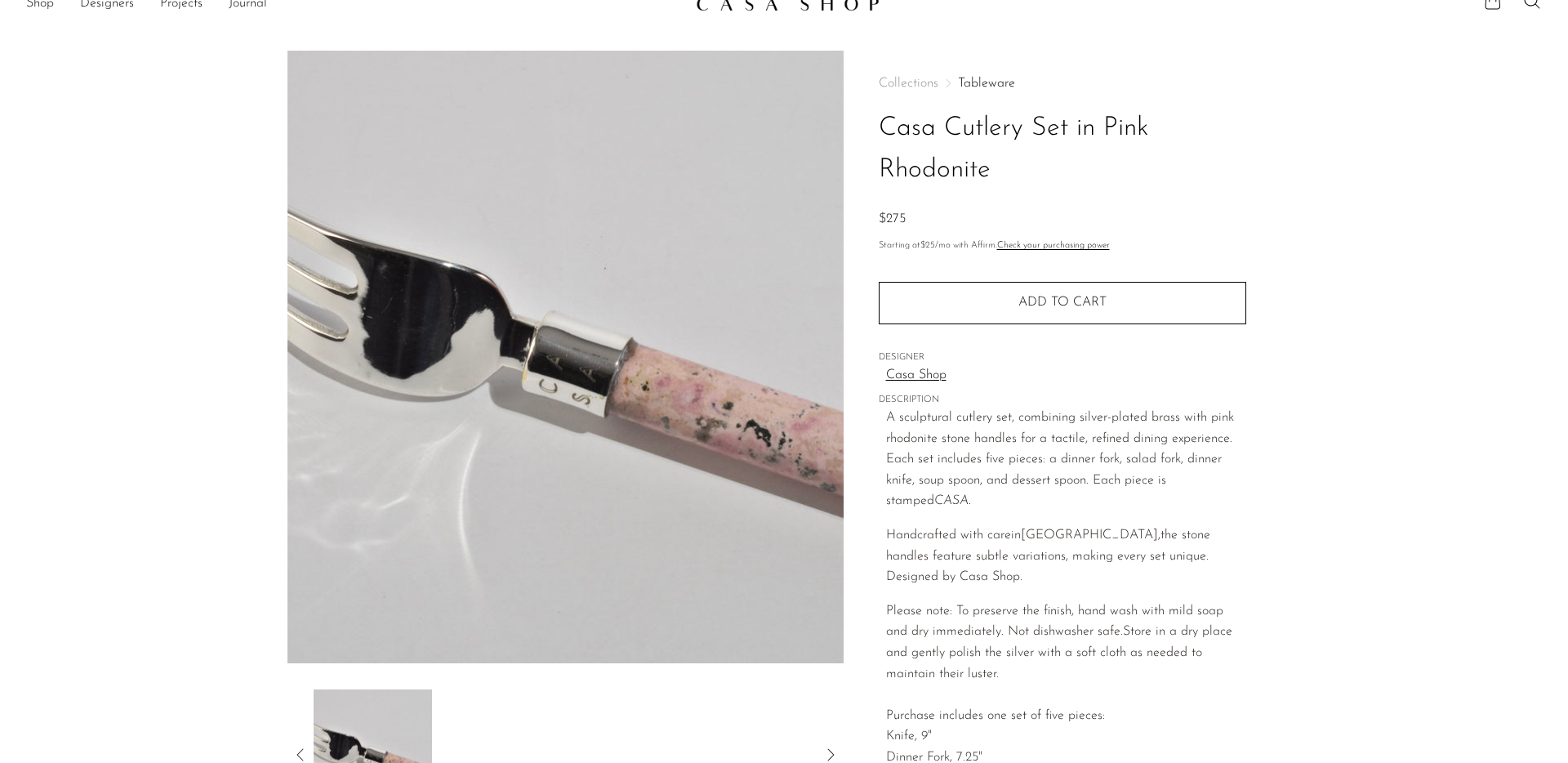
click at [299, 745] on icon at bounding box center [301, 755] width 20 height 20
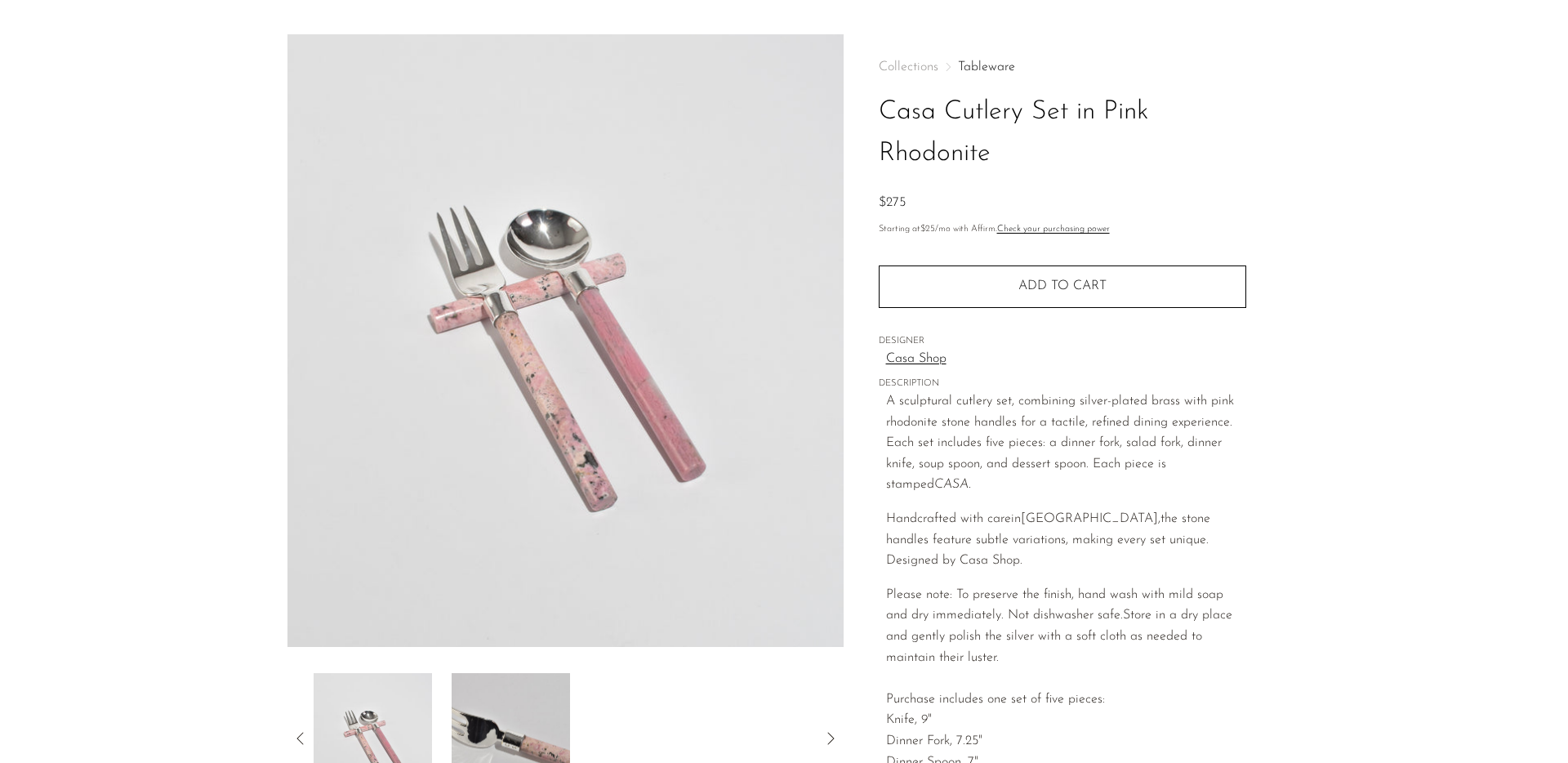
scroll to position [193, 0]
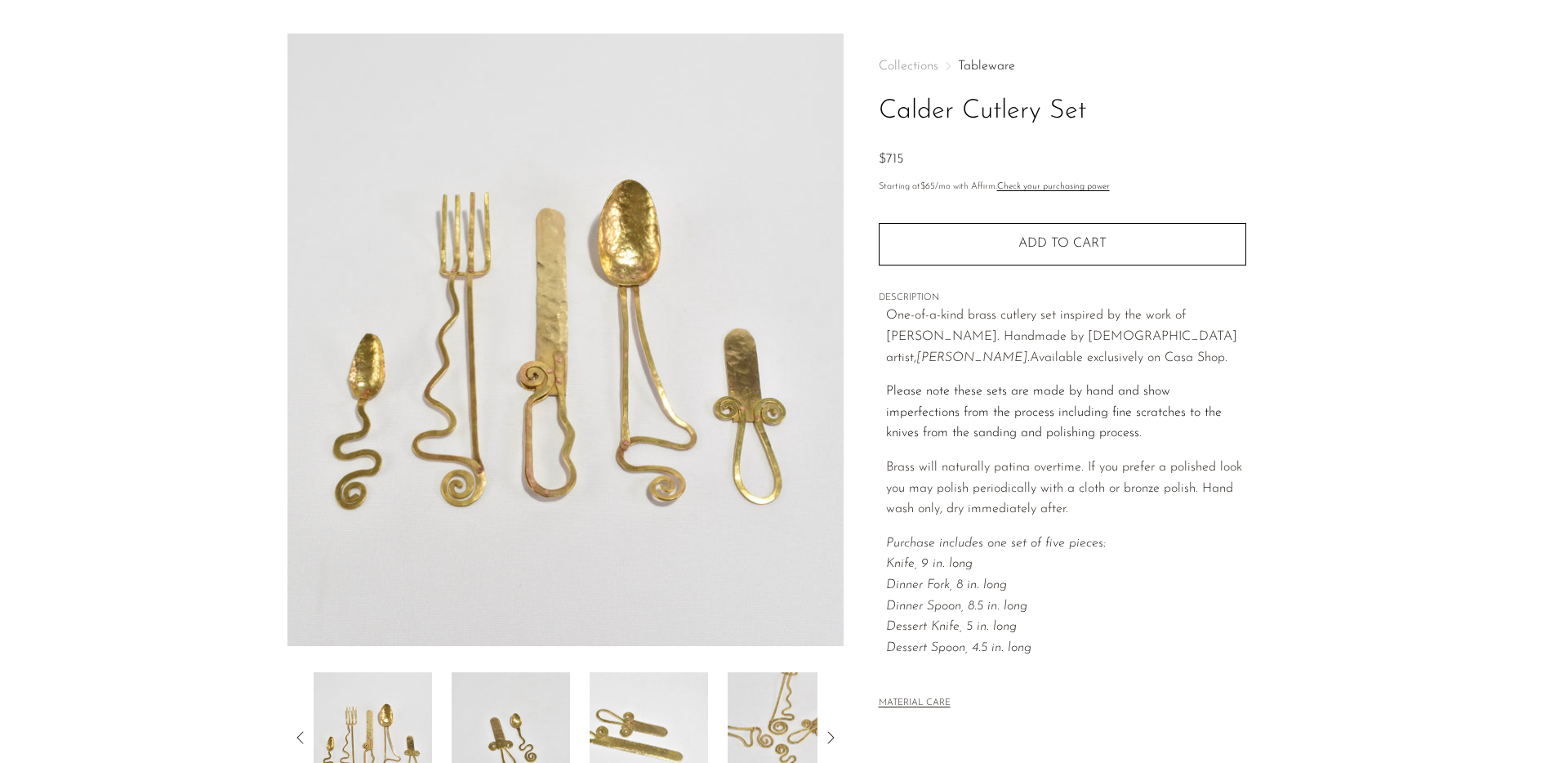
scroll to position [178, 0]
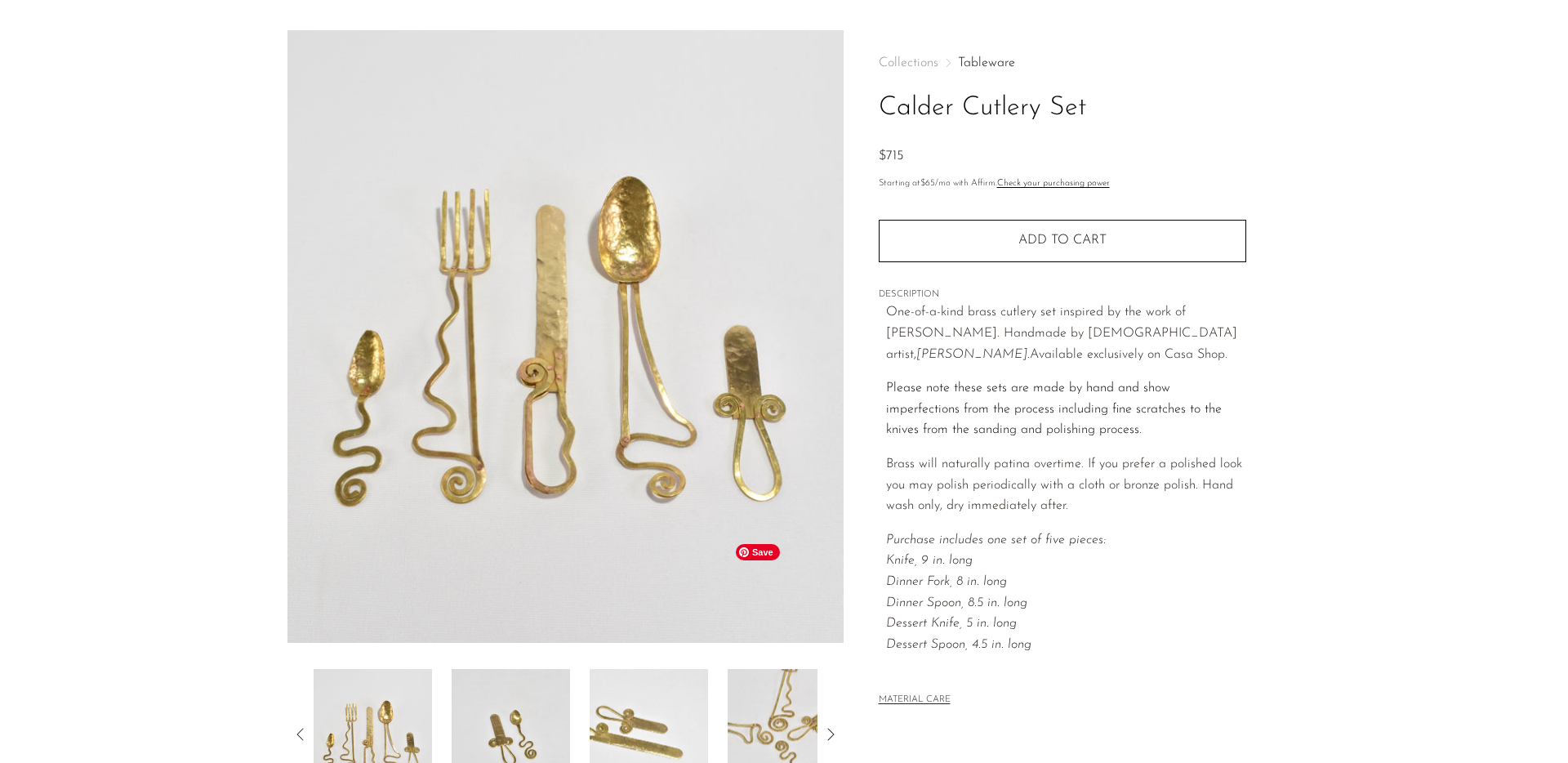
click at [752, 669] on img at bounding box center [786, 734] width 118 height 130
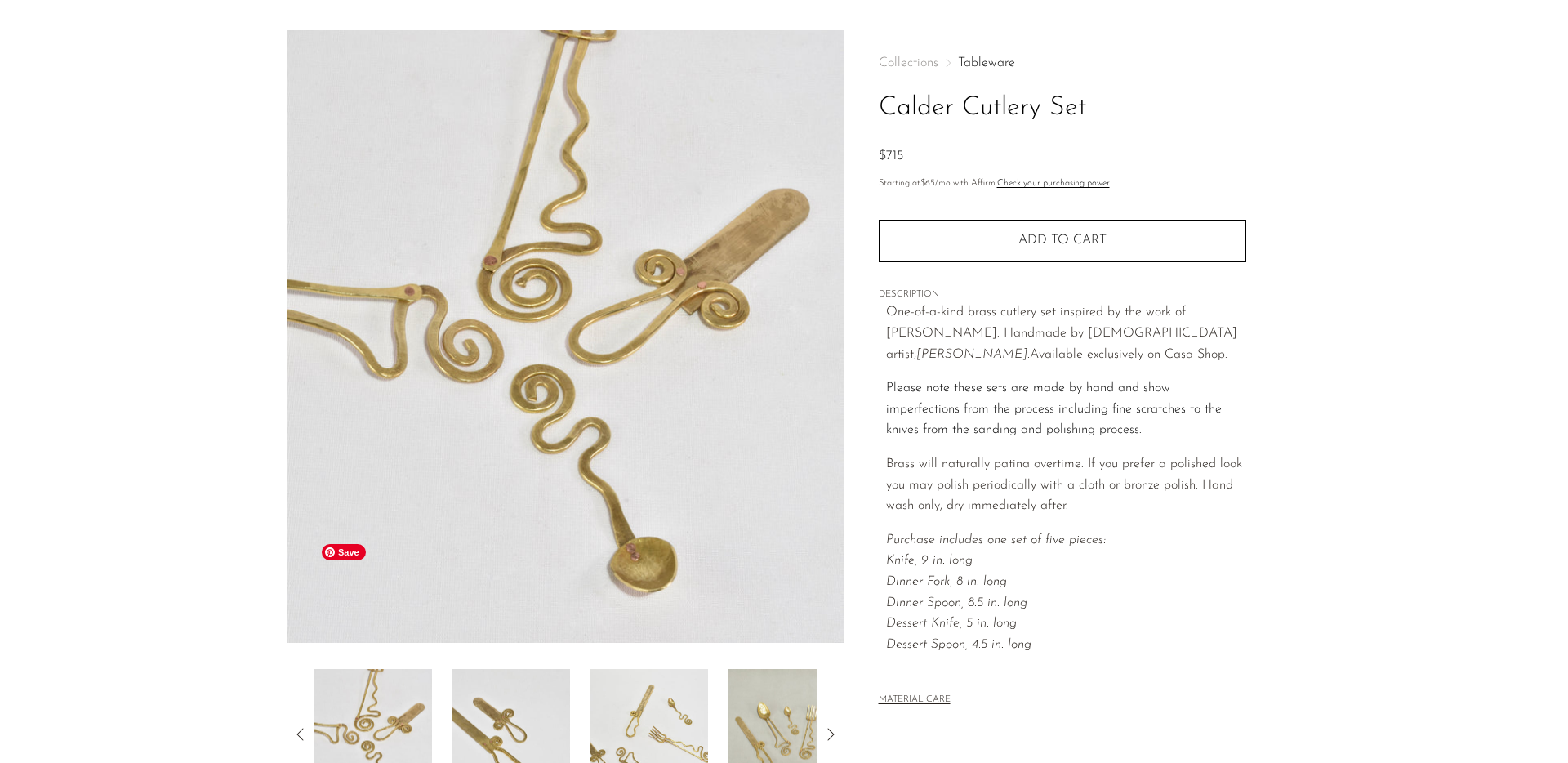
click at [384, 669] on img at bounding box center [372, 734] width 118 height 130
click at [292, 725] on icon at bounding box center [301, 734] width 20 height 20
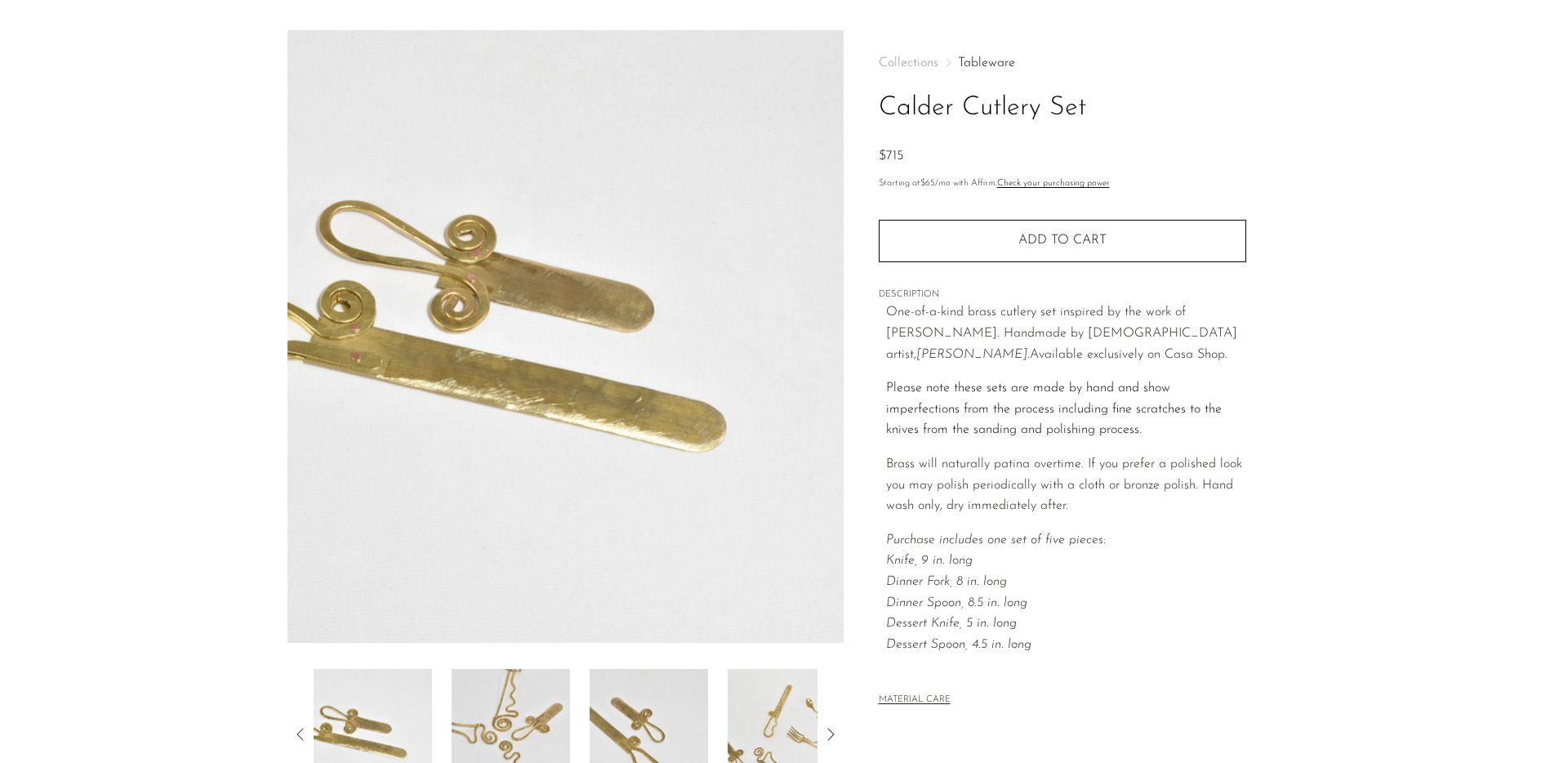
click at [298, 725] on icon at bounding box center [301, 734] width 20 height 20
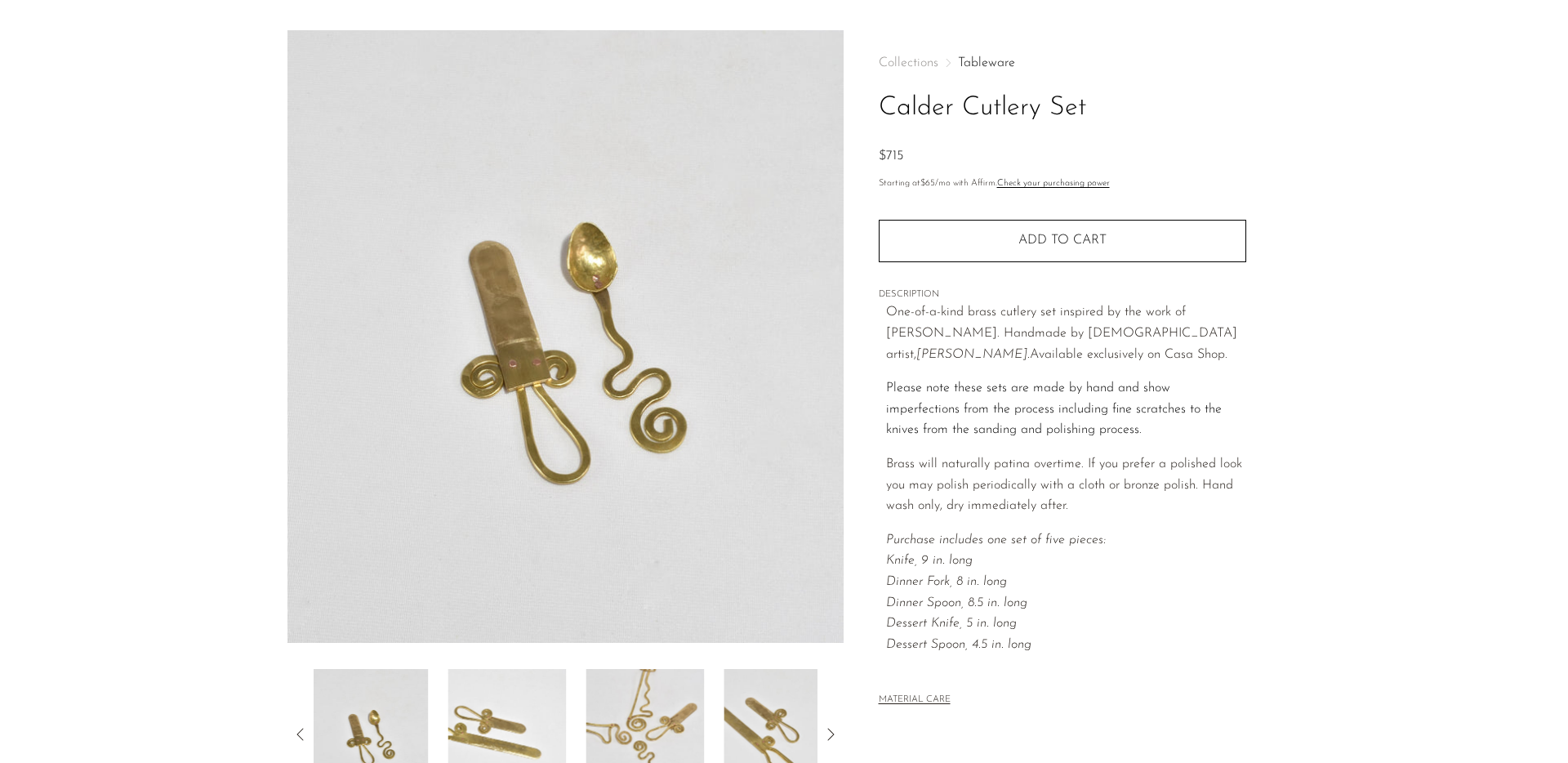
click at [298, 725] on icon at bounding box center [301, 734] width 20 height 20
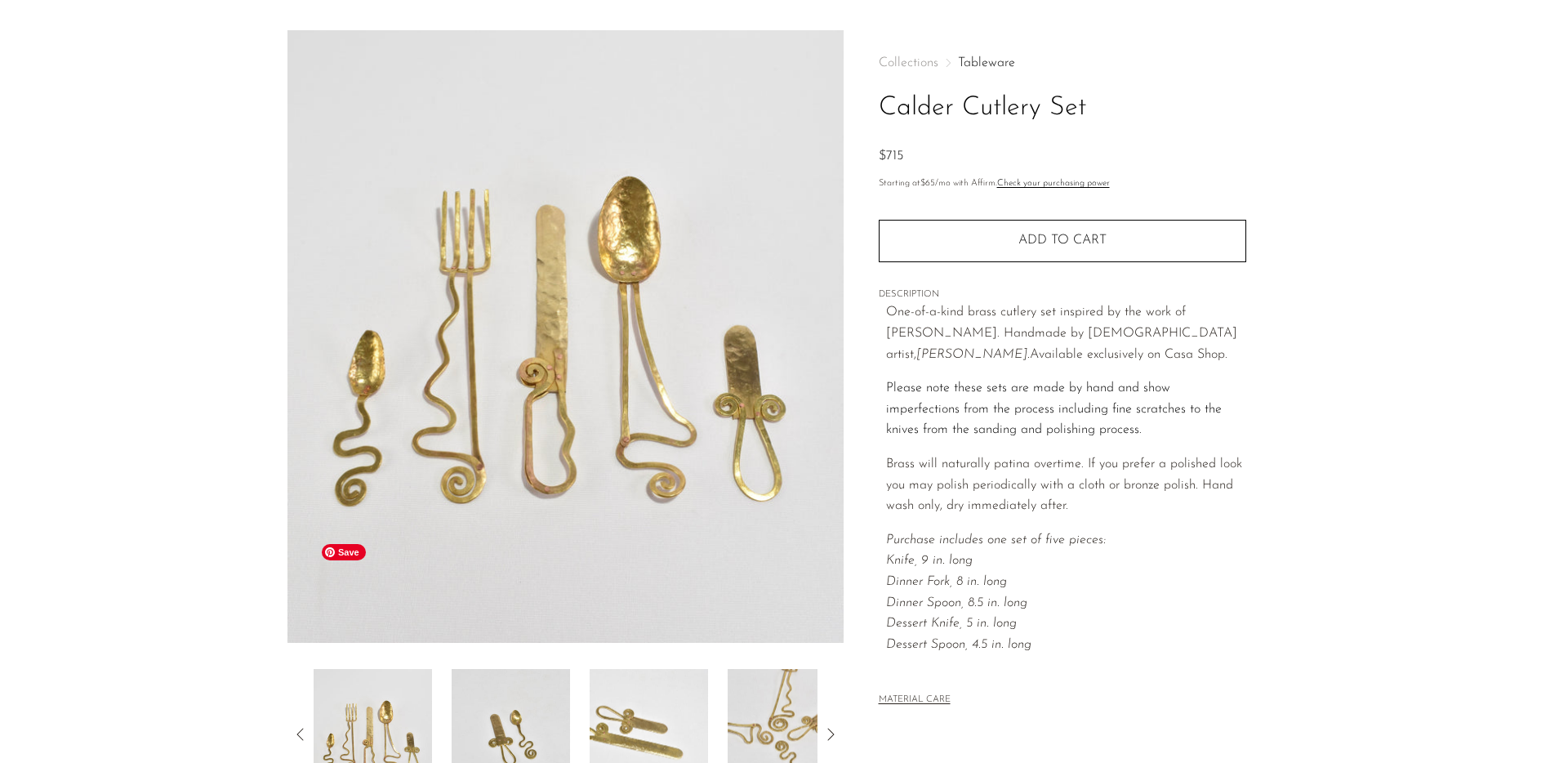
click at [355, 669] on img at bounding box center [372, 734] width 118 height 130
click at [617, 268] on img at bounding box center [566, 336] width 556 height 612
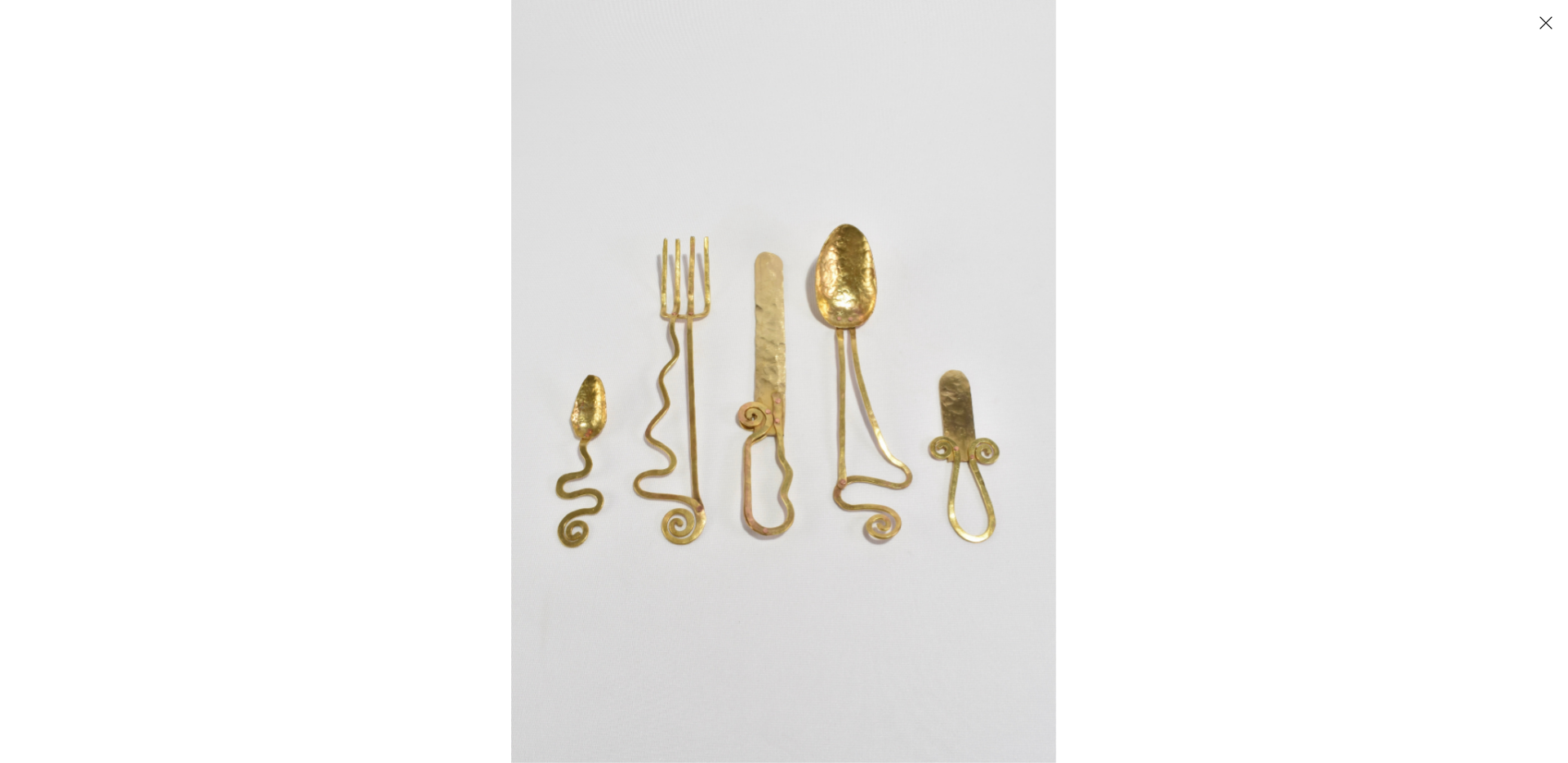
click at [1548, 17] on button "Close" at bounding box center [1546, 22] width 29 height 29
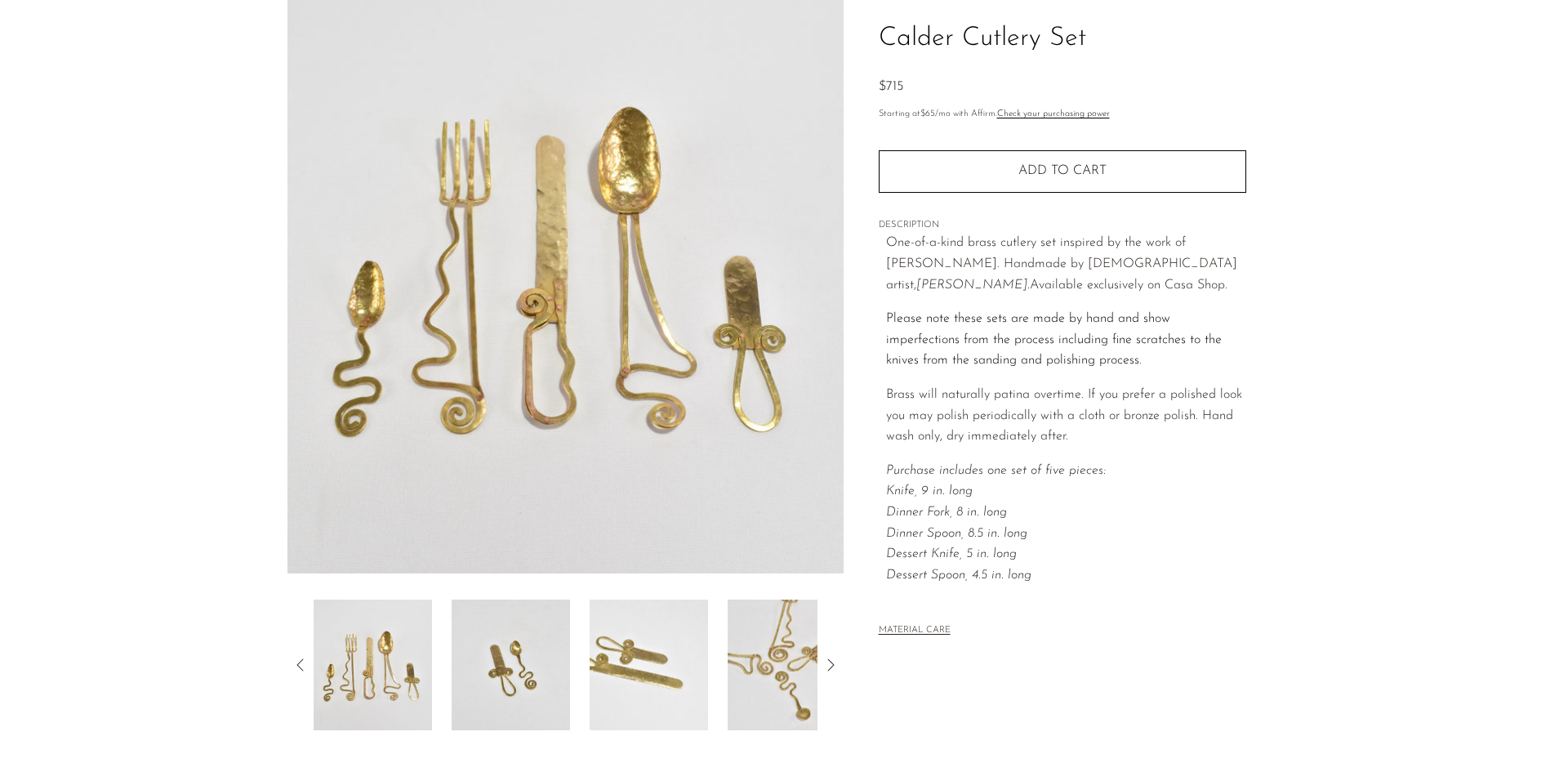
scroll to position [263, 0]
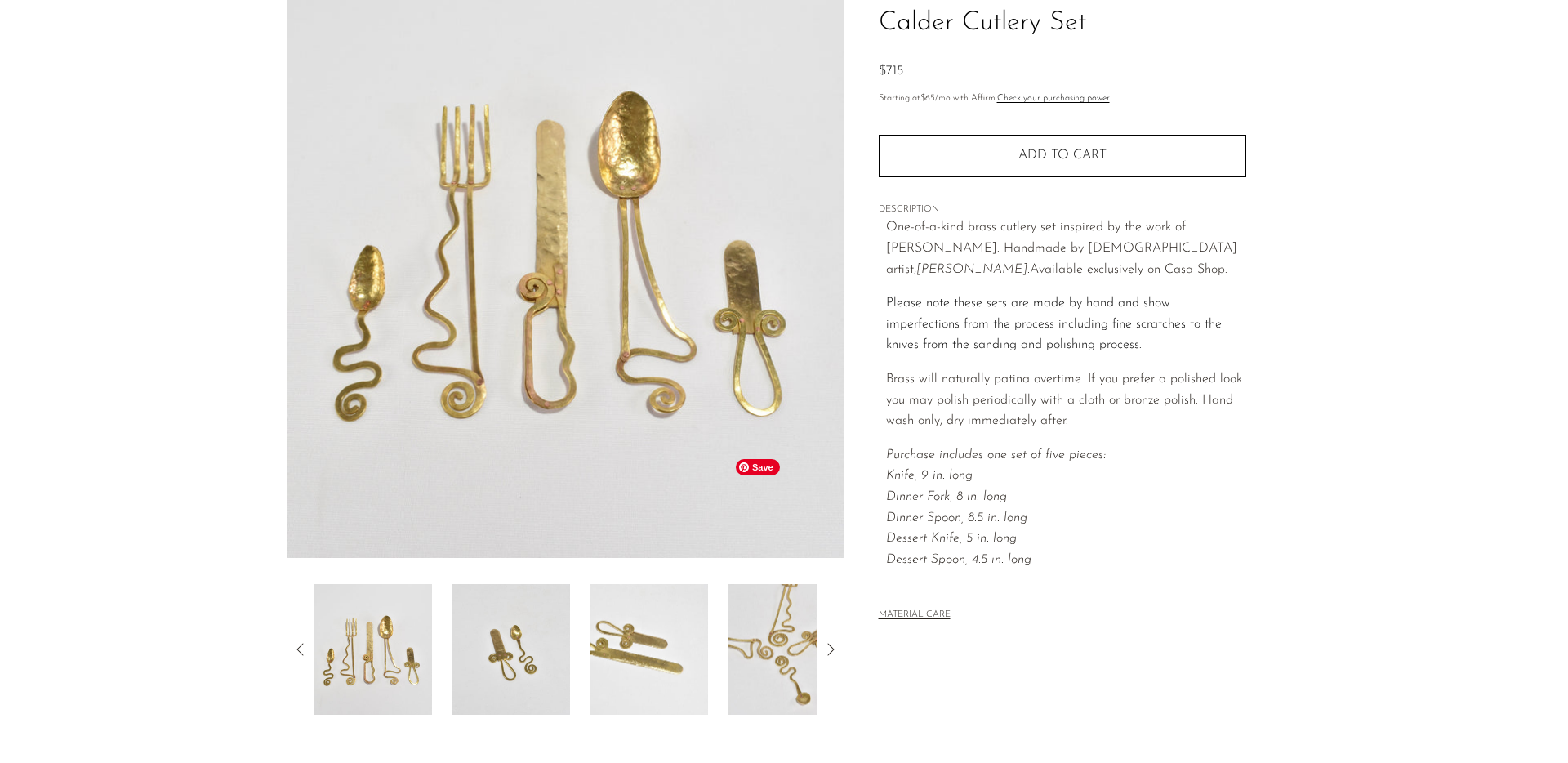
click at [774, 584] on img at bounding box center [786, 649] width 118 height 130
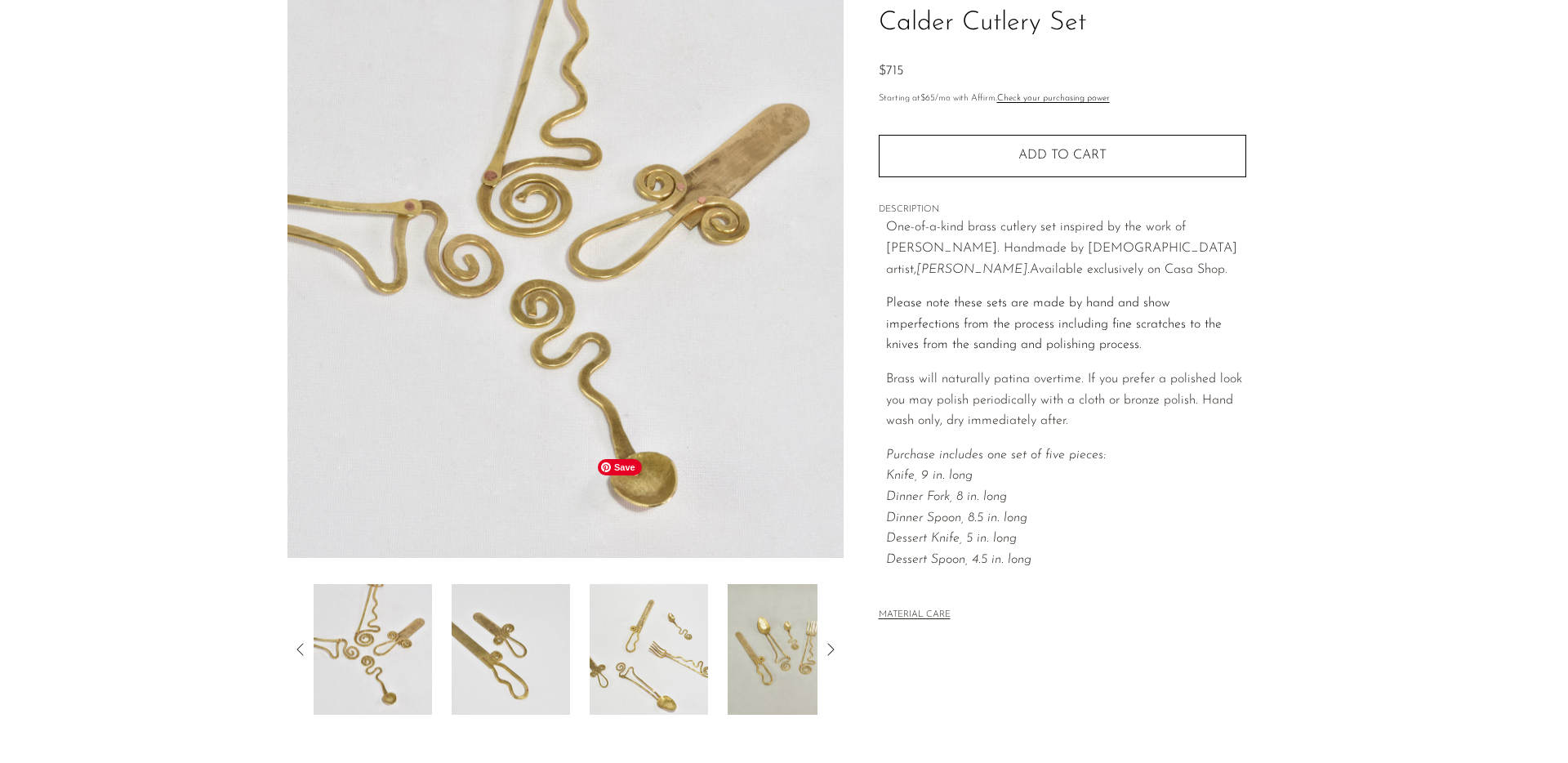
click at [674, 584] on img at bounding box center [649, 649] width 118 height 130
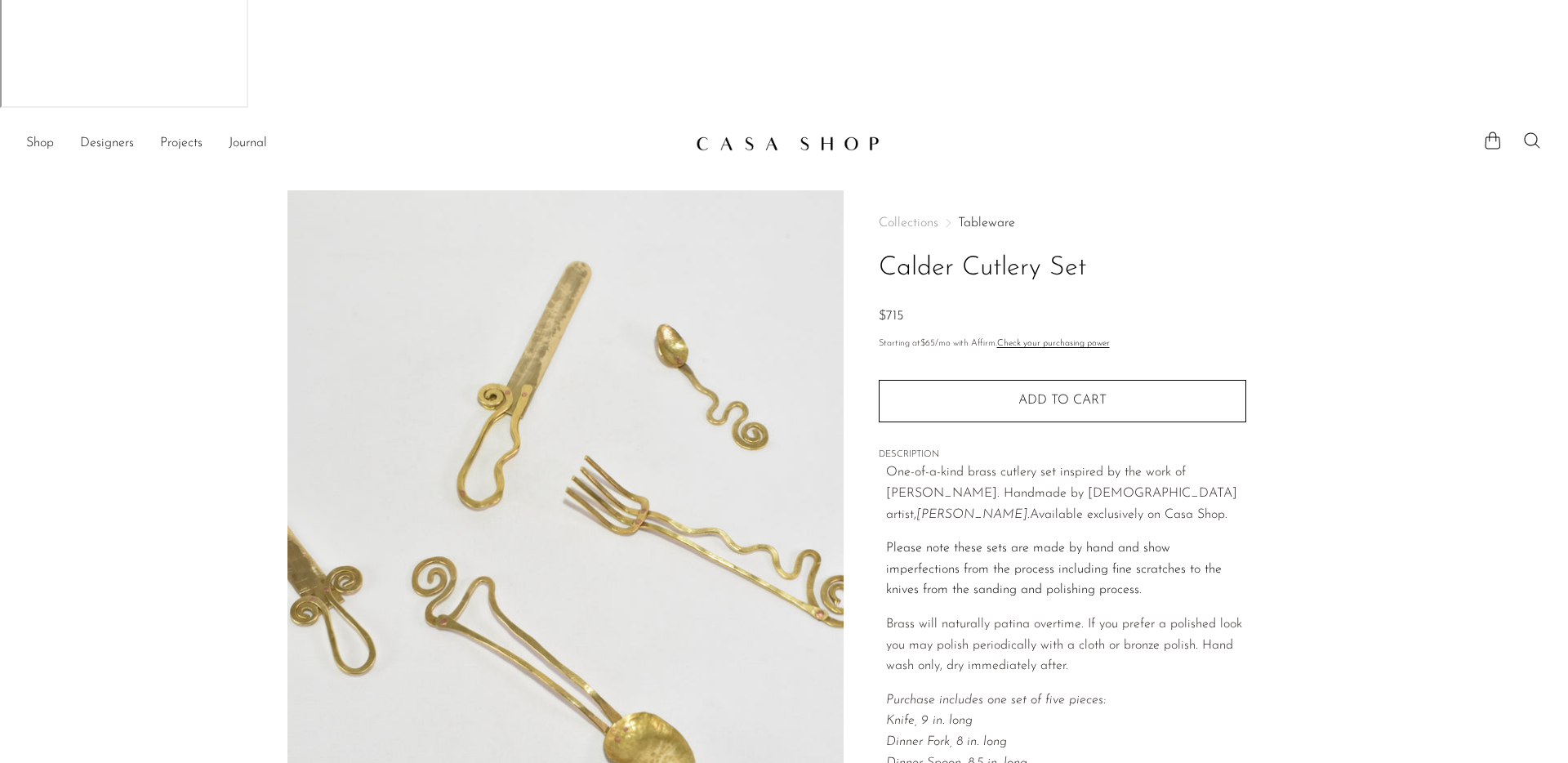
scroll to position [0, 0]
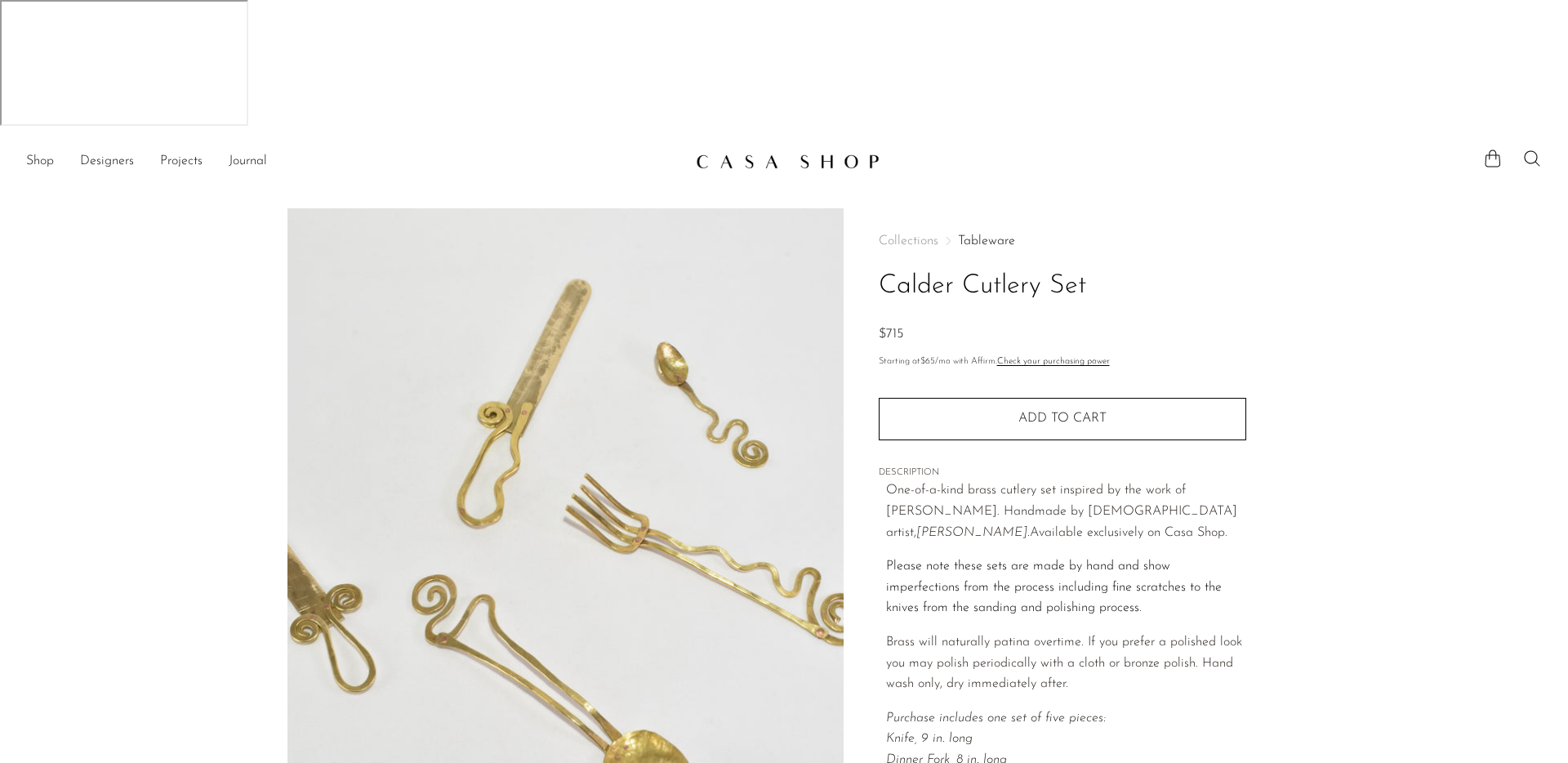
drag, startPoint x: 218, startPoint y: 75, endPoint x: 347, endPoint y: 79, distance: 129.1
click at [218, 208] on section "Calder Cutlery Set $715" at bounding box center [784, 593] width 1568 height 770
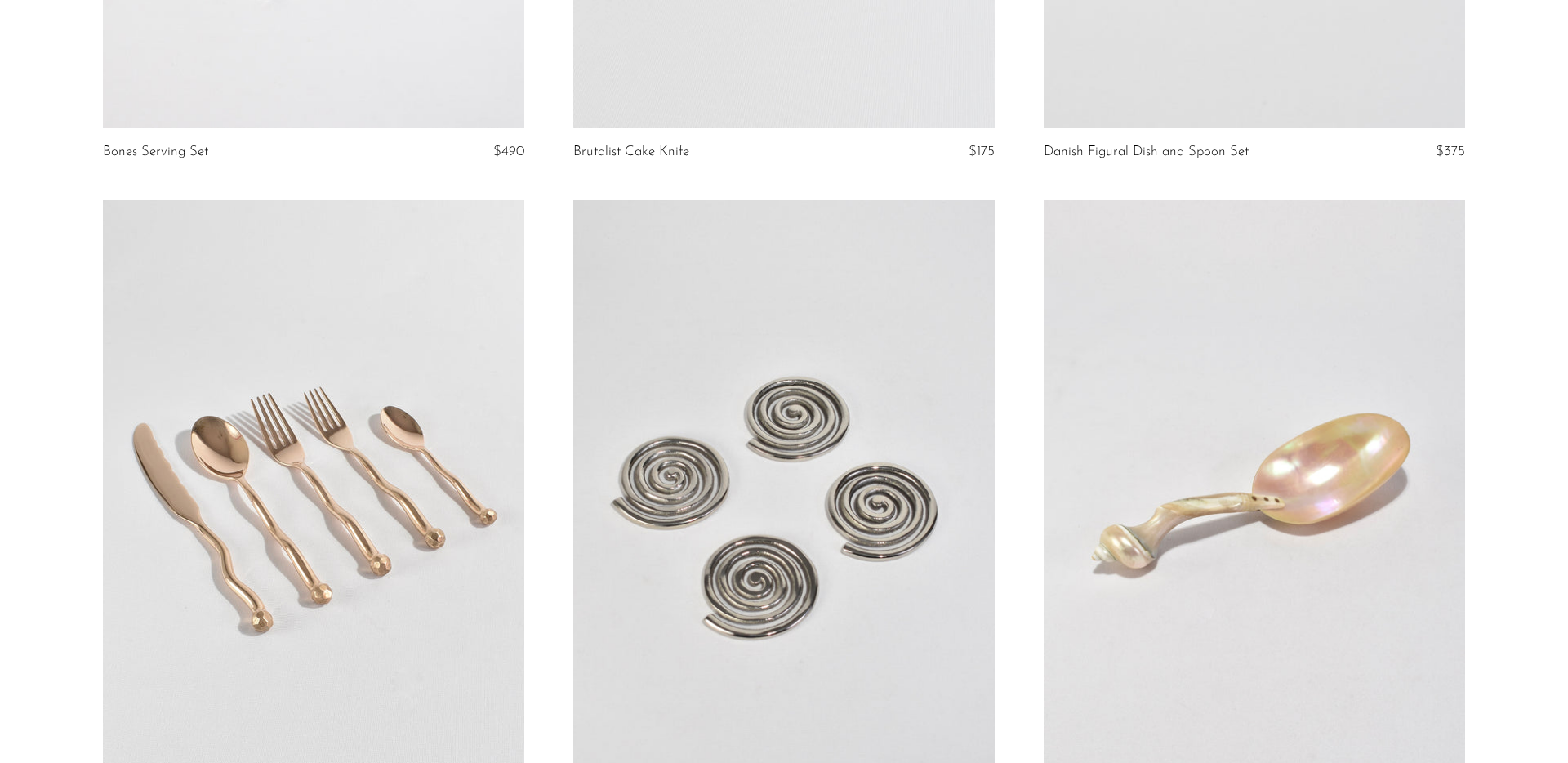
scroll to position [3393, 0]
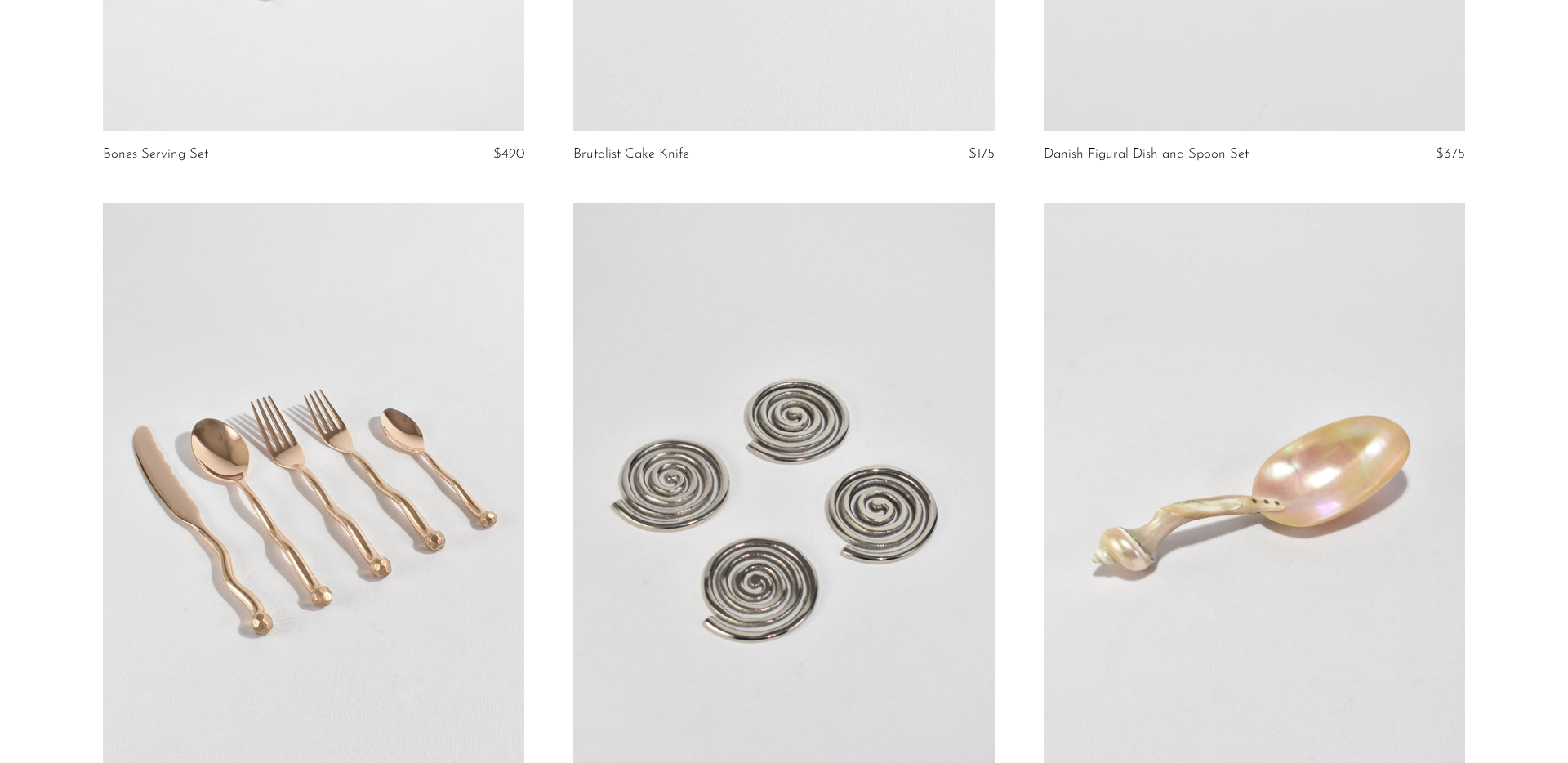
click at [419, 314] on link at bounding box center [314, 498] width 422 height 590
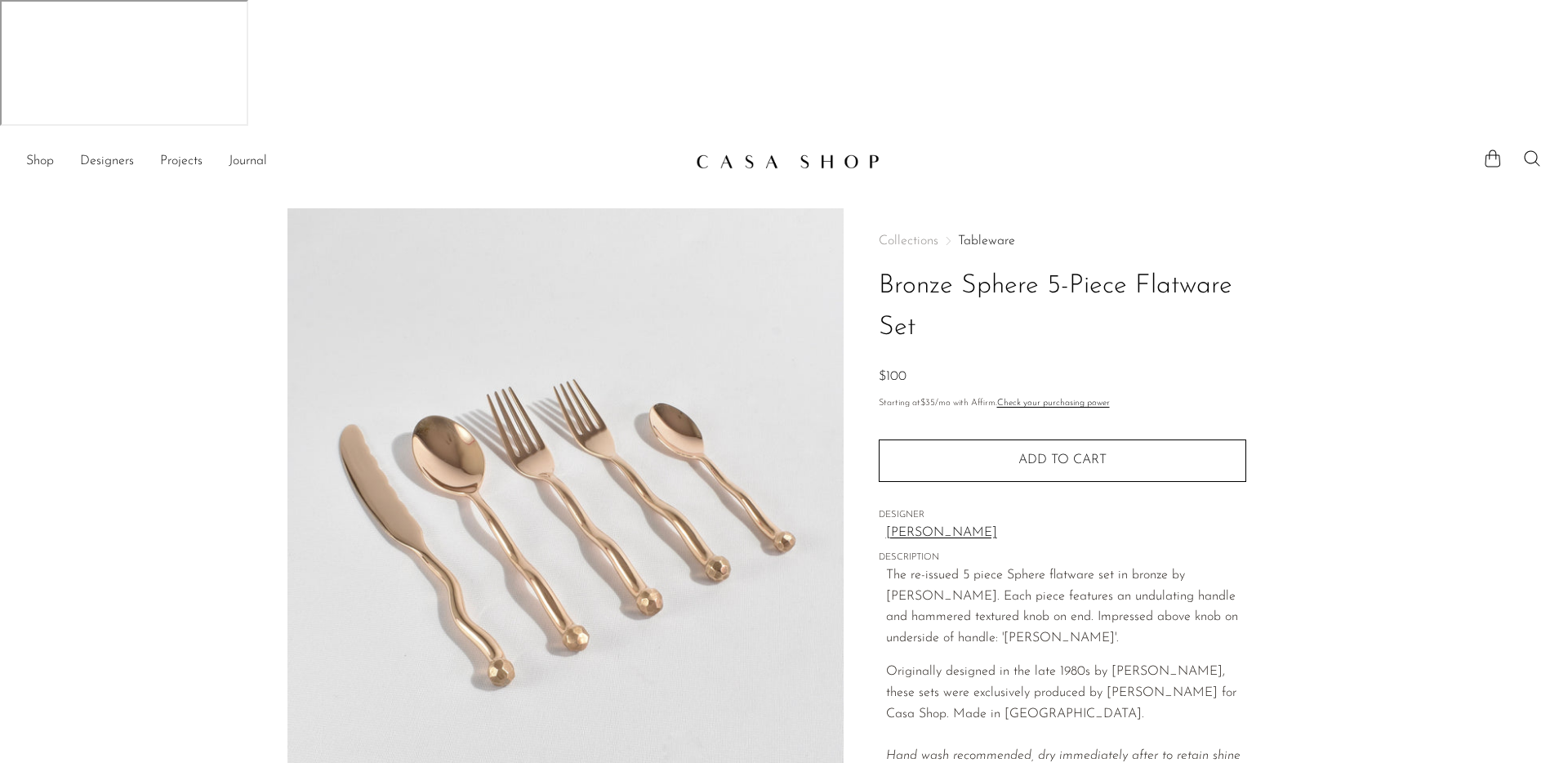
drag, startPoint x: 905, startPoint y: 237, endPoint x: 1013, endPoint y: 219, distance: 109.5
click at [928, 367] on div "$100" at bounding box center [1063, 377] width 368 height 21
click at [1019, 234] on div "Collections Tableware Bronze Sphere 5-Piece Flatware Set $100" at bounding box center [1063, 311] width 368 height 153
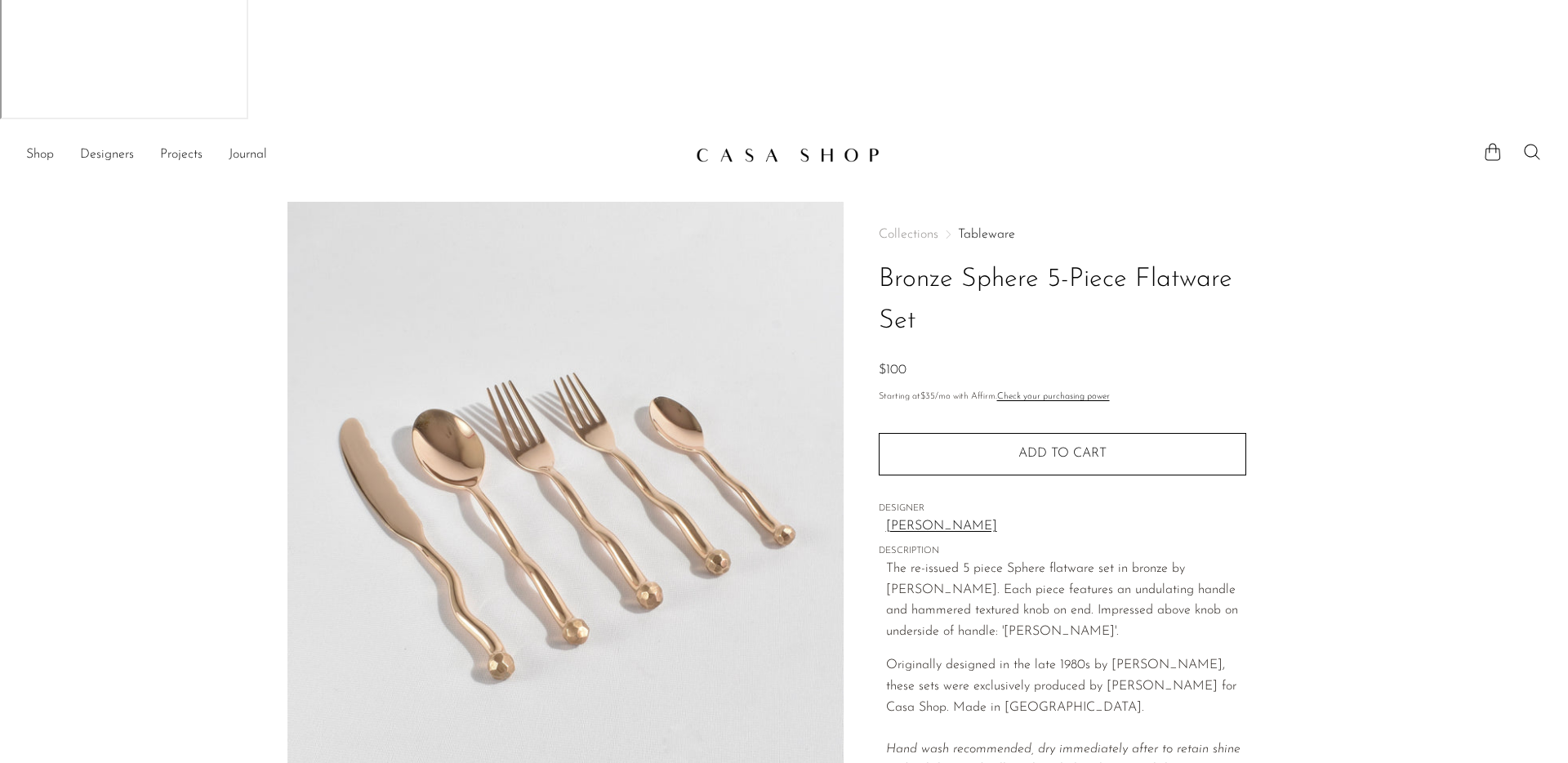
scroll to position [8, 0]
